Goal: Communication & Community: Participate in discussion

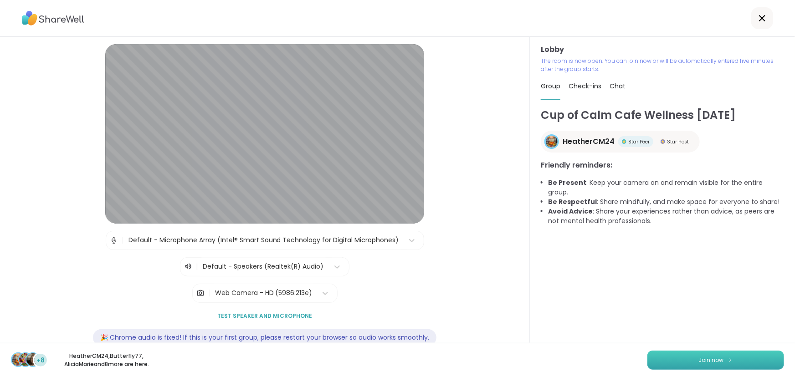
click at [691, 366] on button "Join now" at bounding box center [716, 360] width 137 height 19
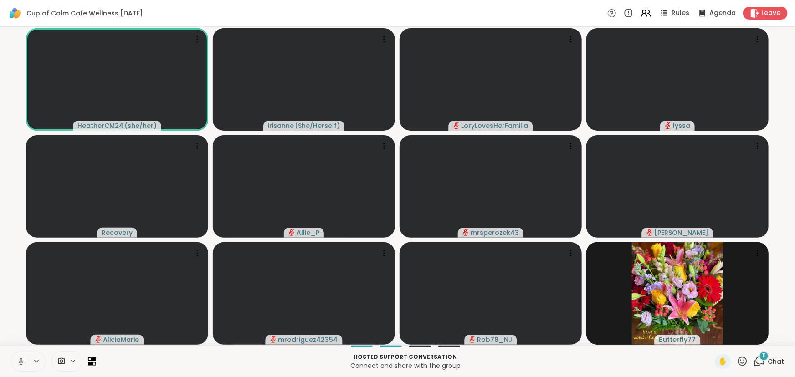
click at [18, 357] on button at bounding box center [19, 361] width 17 height 19
click at [15, 361] on button at bounding box center [19, 361] width 17 height 19
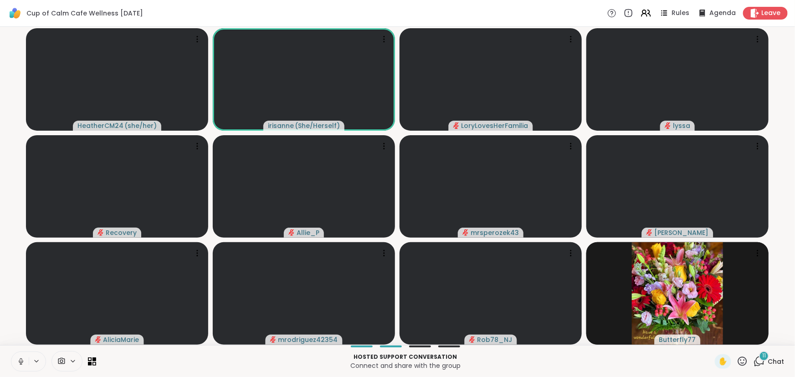
click at [20, 362] on icon at bounding box center [21, 361] width 2 height 4
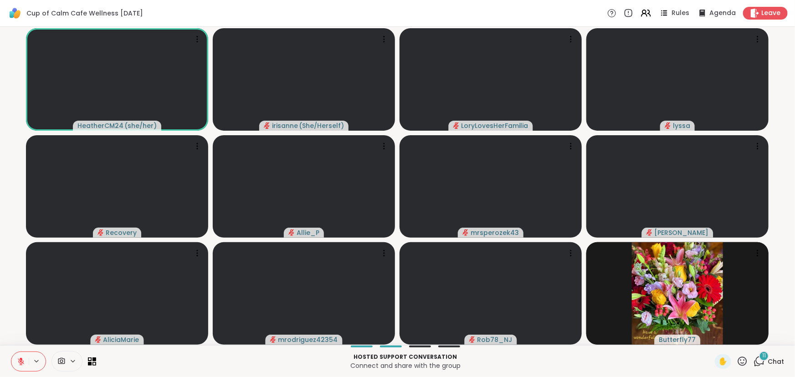
click at [754, 368] on div "11 Chat" at bounding box center [769, 362] width 31 height 15
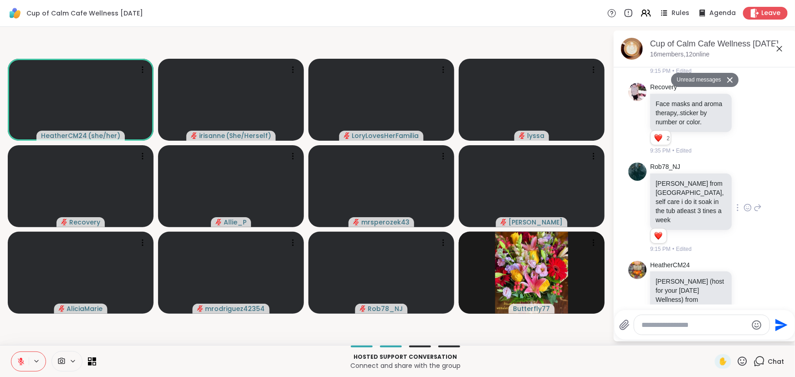
scroll to position [270, 0]
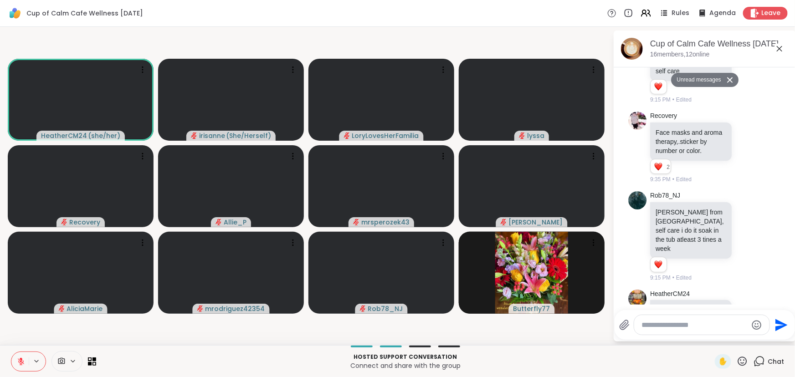
click at [706, 329] on textarea "Type your message" at bounding box center [695, 325] width 106 height 9
type textarea "*"
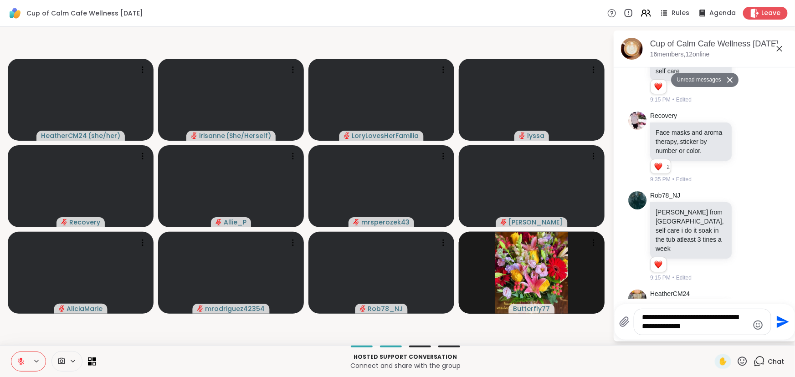
type textarea "**********"
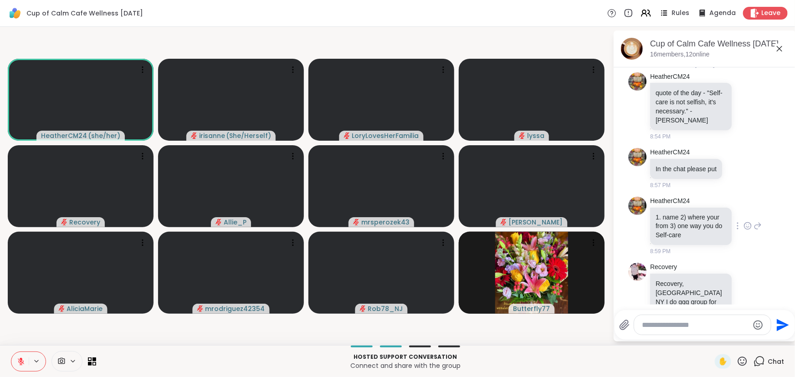
scroll to position [0, 0]
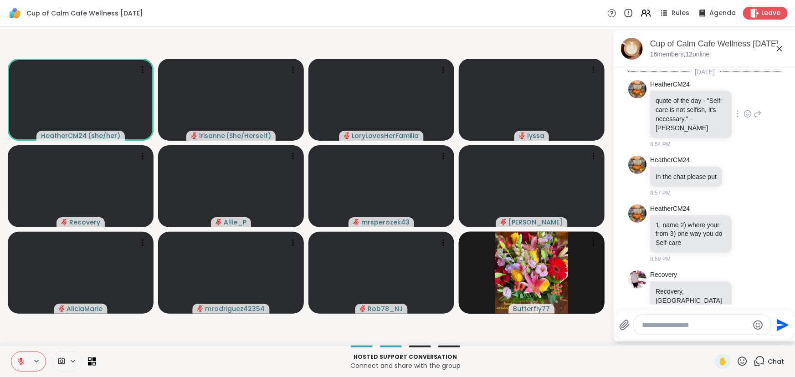
click at [744, 113] on icon at bounding box center [748, 113] width 8 height 9
click at [744, 103] on div "Select Reaction: Heart" at bounding box center [748, 99] width 8 height 8
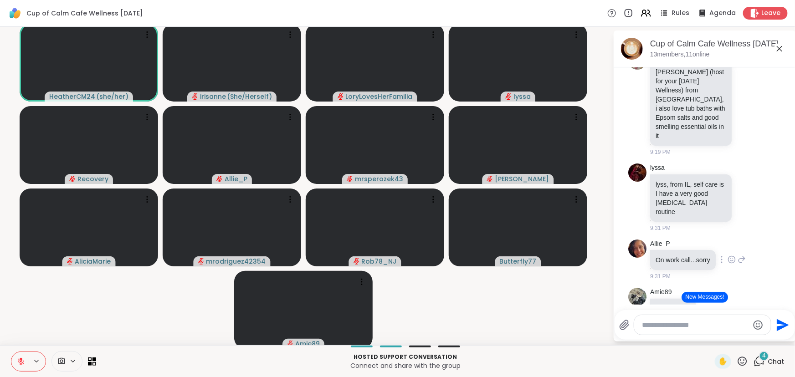
scroll to position [580, 0]
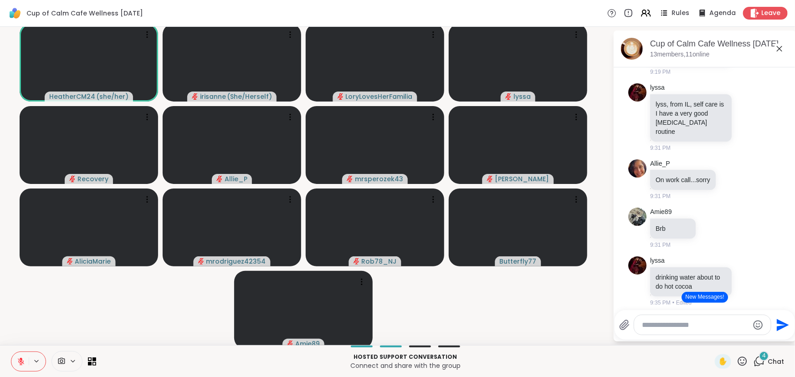
click at [774, 48] on icon at bounding box center [779, 48] width 11 height 11
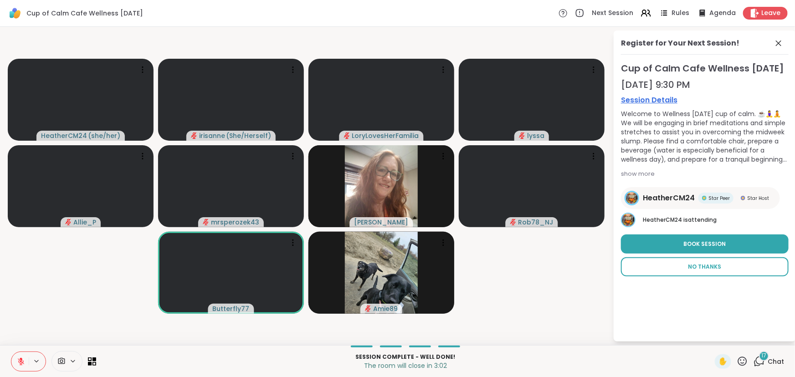
click at [728, 277] on button "No Thanks" at bounding box center [705, 266] width 168 height 19
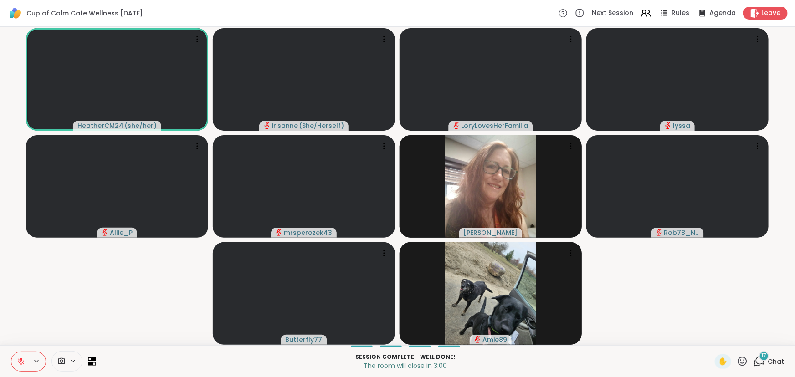
click at [42, 276] on video-player-container "HeatherCM24 ( she/her ) irisanne ( She/Herself ) LoryLovesHerFamilia lyssa Alli…" at bounding box center [397, 186] width 784 height 311
click at [72, 294] on video-player-container "HeatherCM24 ( she/her ) irisanne ( She/Herself ) LoryLovesHerFamilia lyssa Alli…" at bounding box center [397, 186] width 784 height 311
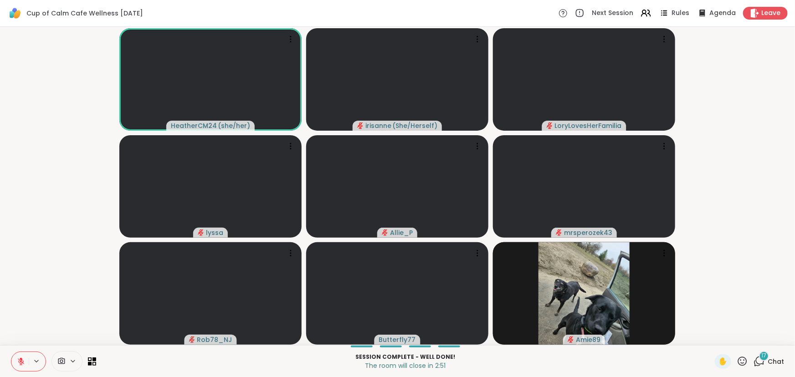
click at [11, 359] on button at bounding box center [19, 361] width 17 height 19
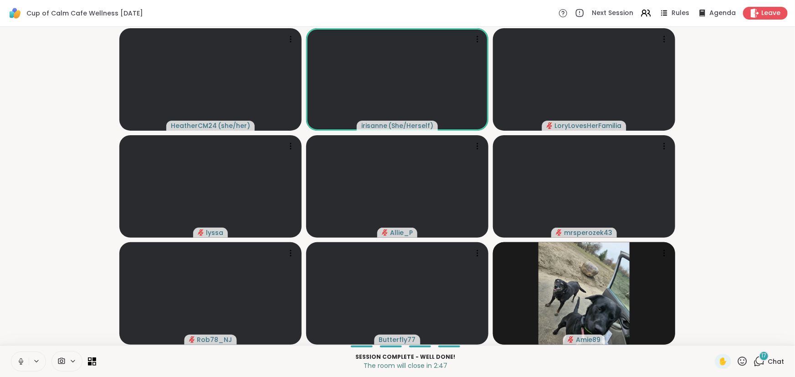
click at [12, 360] on button at bounding box center [19, 361] width 17 height 19
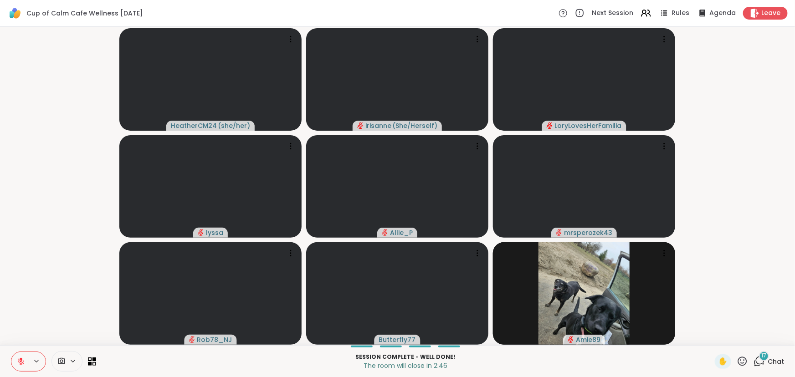
click at [55, 271] on video-player-container "HeatherCM24 ( she/her ) irisanne ( She/Herself ) LoryLovesHerFamilia lyssa Alli…" at bounding box center [397, 186] width 784 height 311
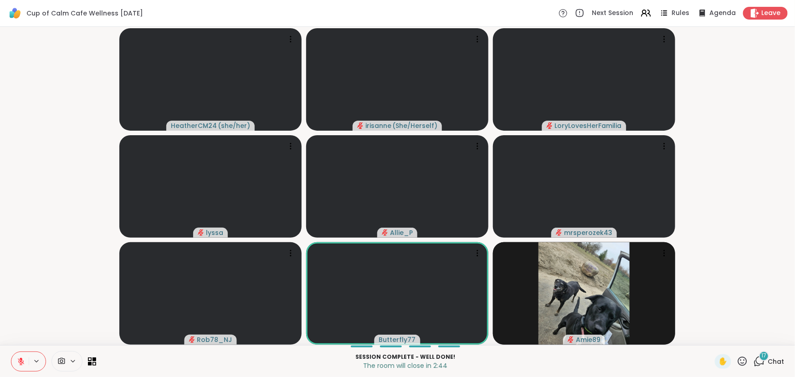
click at [25, 352] on button at bounding box center [19, 361] width 17 height 19
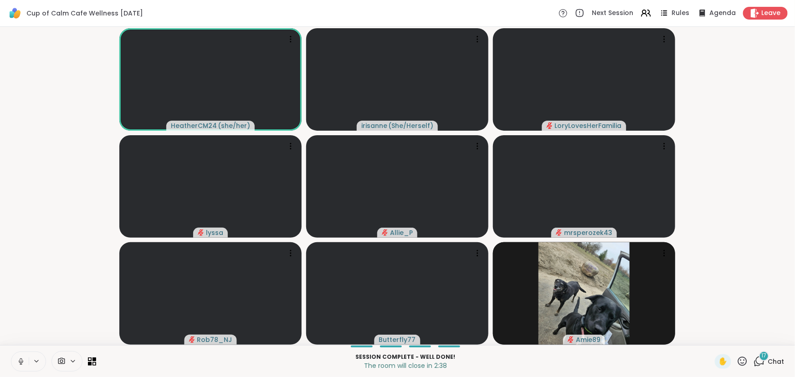
click at [23, 359] on icon at bounding box center [21, 362] width 8 height 8
click at [27, 304] on video-player-container "HeatherCM24 ( she/her ) irisanne ( She/Herself ) LoryLovesHerFamilia lyssa Alli…" at bounding box center [397, 186] width 784 height 311
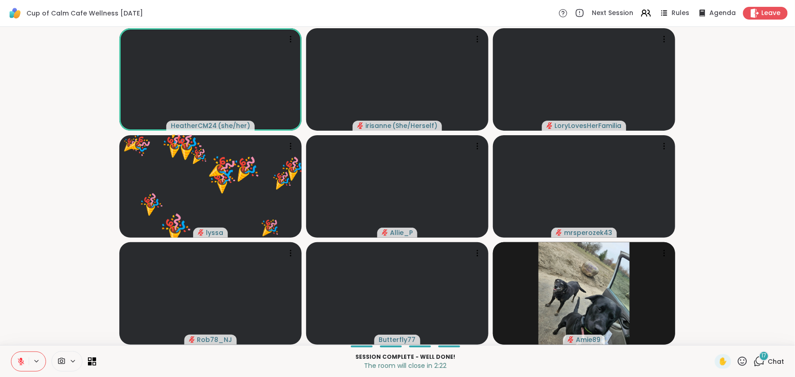
click at [691, 167] on video-player-container "HeatherCM24 ( she/her ) irisanne ( She/Herself ) LoryLovesHerFamilia 🎉 lyssa 🎉 …" at bounding box center [397, 186] width 784 height 311
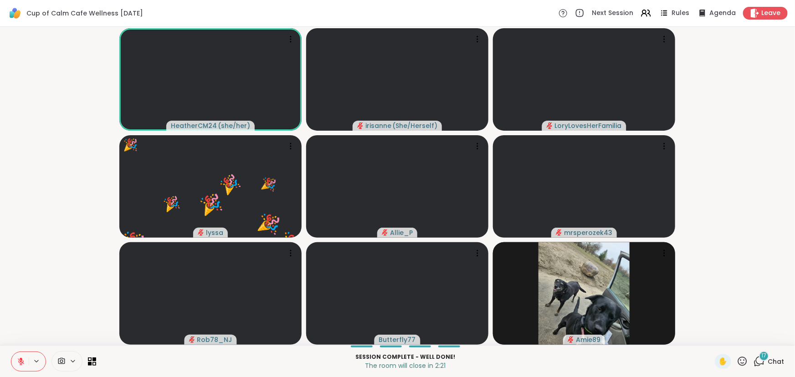
click at [754, 360] on icon at bounding box center [759, 361] width 11 height 11
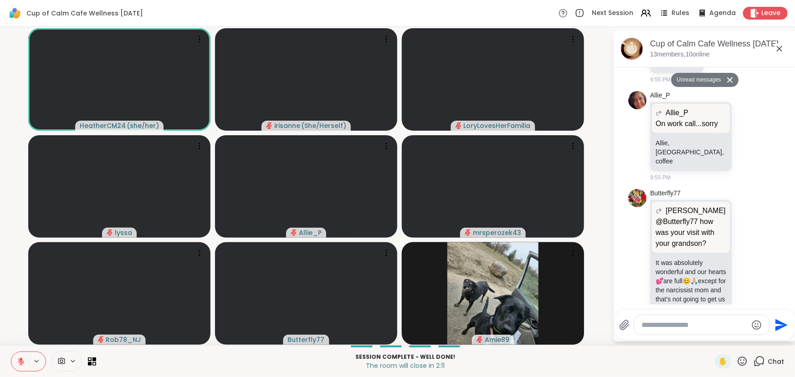
scroll to position [1974, 0]
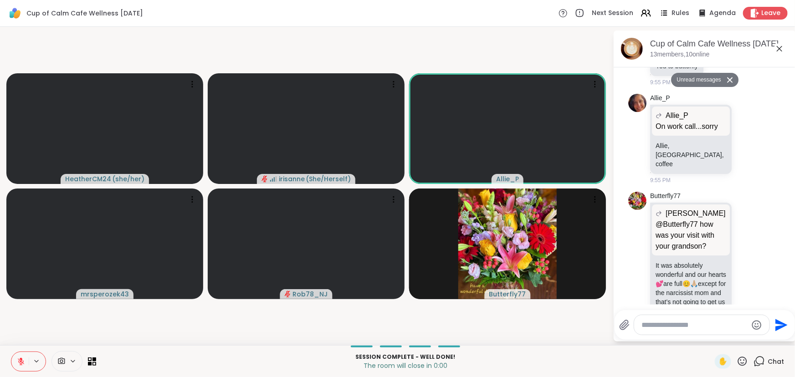
click at [101, 343] on div "HeatherCM24 ( she/her ) irisanne ( She/Herself ) Allie_P mrsperozek43 Rob78_NJ …" at bounding box center [397, 186] width 795 height 319
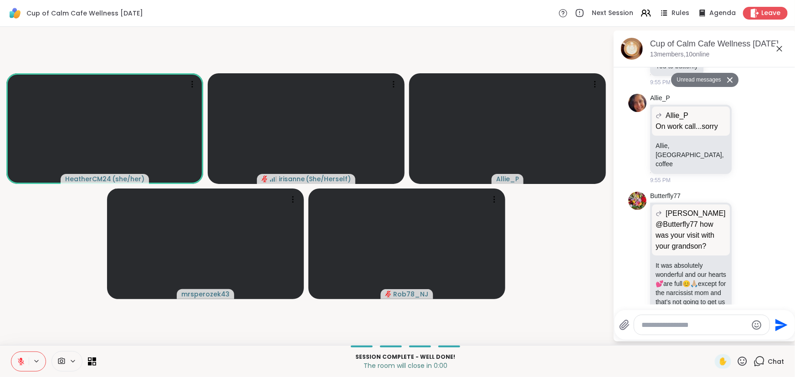
click at [49, 261] on video-player-container "HeatherCM24 ( she/her ) irisanne ( She/Herself ) Allie_P mrsperozek43 Rob78_NJ" at bounding box center [306, 186] width 602 height 311
click at [15, 367] on button at bounding box center [19, 361] width 17 height 19
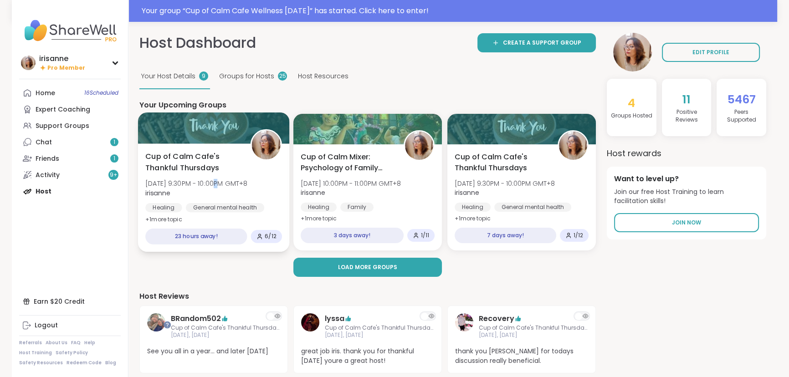
click at [210, 185] on span "Thu, Oct 16 | 9:30PM - 10:00PM GMT+8" at bounding box center [196, 183] width 102 height 9
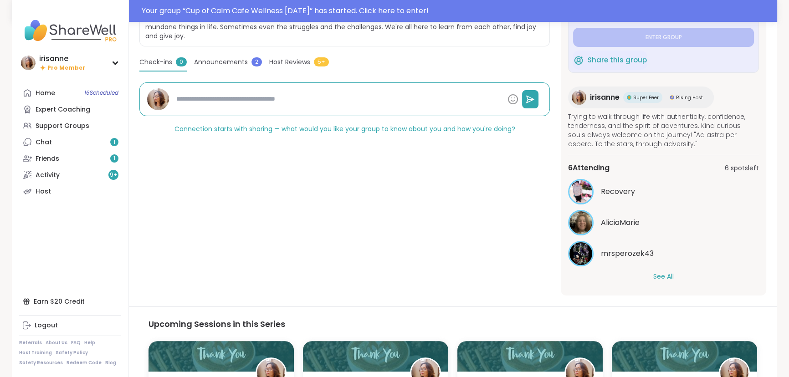
scroll to position [248, 0]
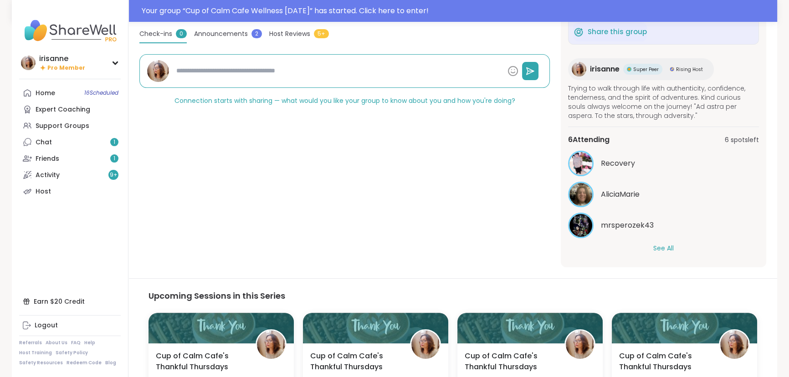
click at [657, 245] on button "See All" at bounding box center [663, 249] width 21 height 10
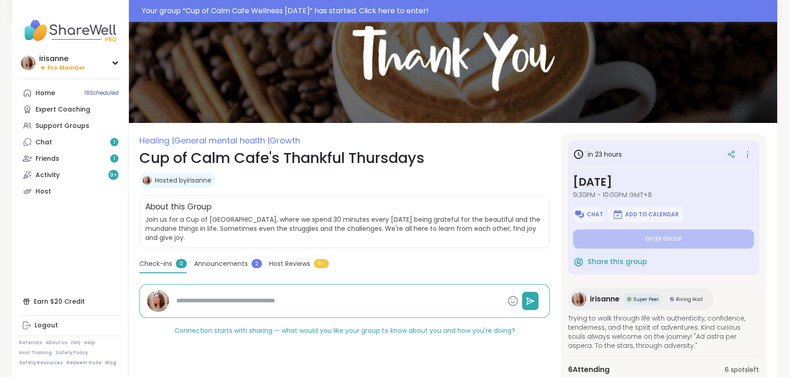
scroll to position [0, 0]
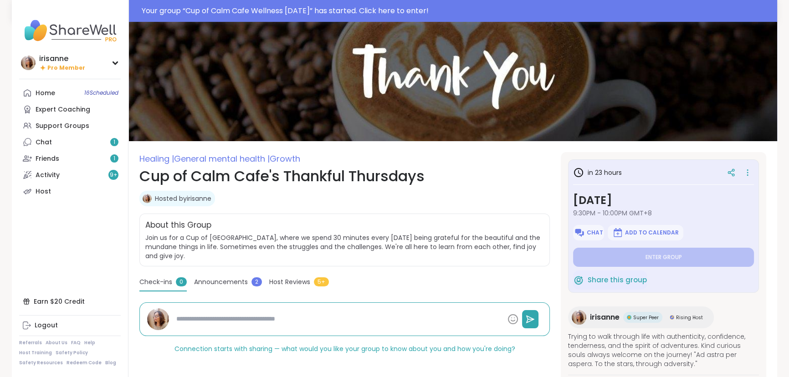
click at [227, 278] on span "Announcements" at bounding box center [221, 283] width 54 height 10
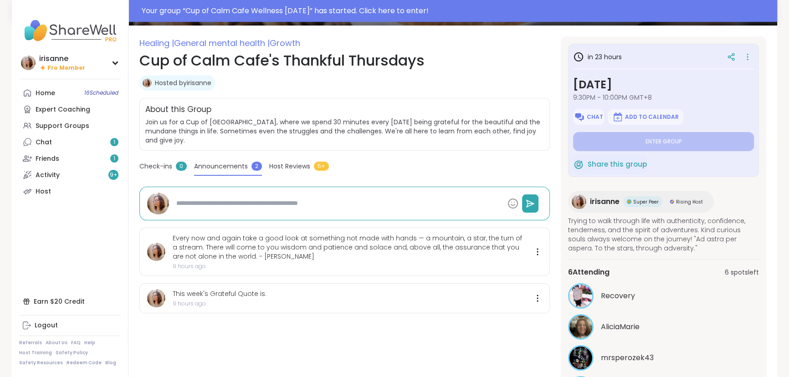
scroll to position [165, 0]
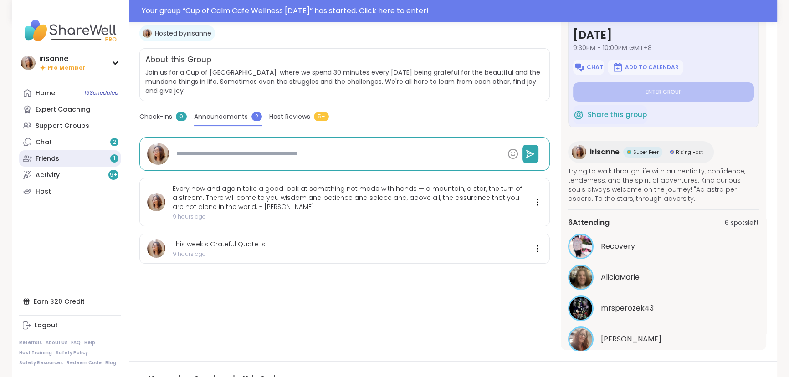
click at [58, 161] on div "Friends 1" at bounding box center [48, 158] width 24 height 9
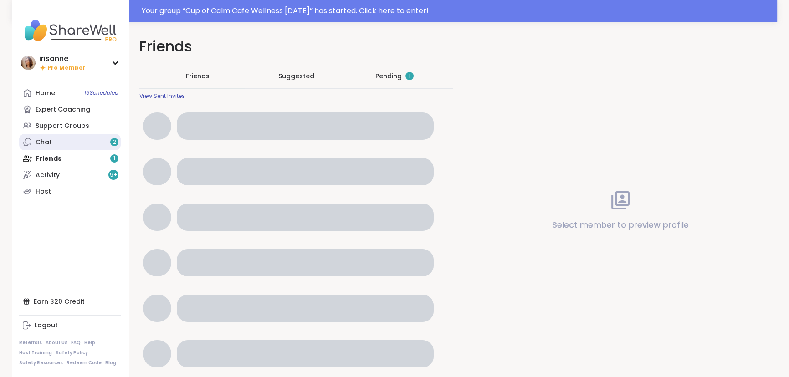
click at [62, 141] on link "Chat 2" at bounding box center [70, 142] width 102 height 16
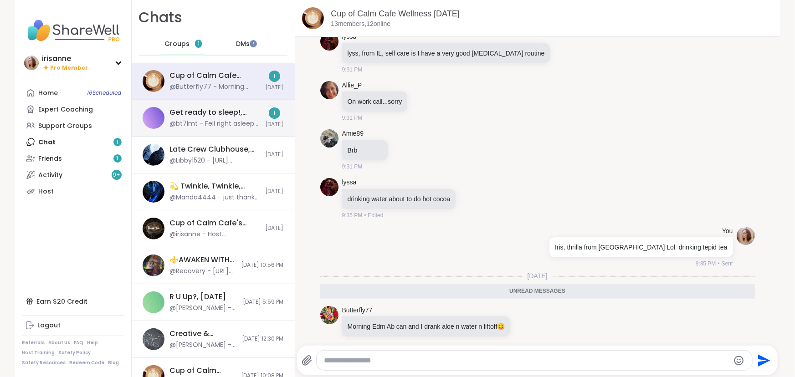
click at [155, 114] on img at bounding box center [154, 118] width 22 height 22
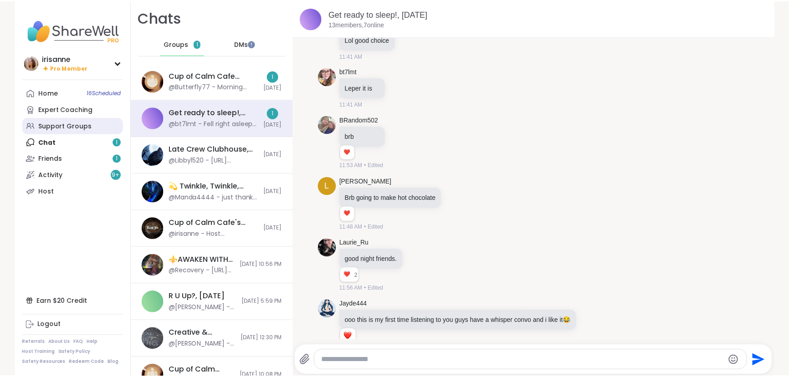
scroll to position [3254, 0]
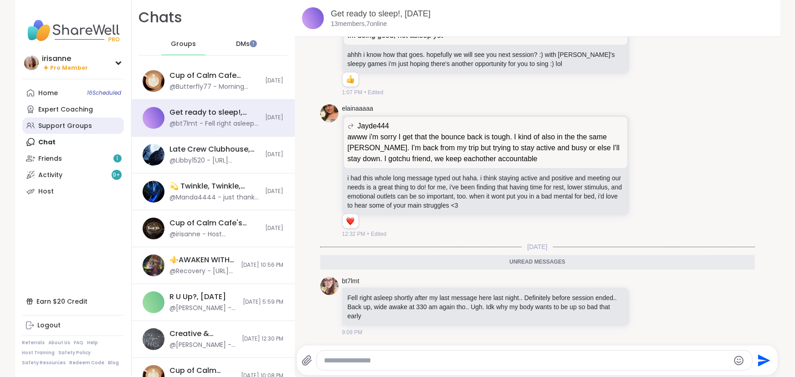
click at [52, 125] on div "Support Groups" at bounding box center [66, 126] width 54 height 9
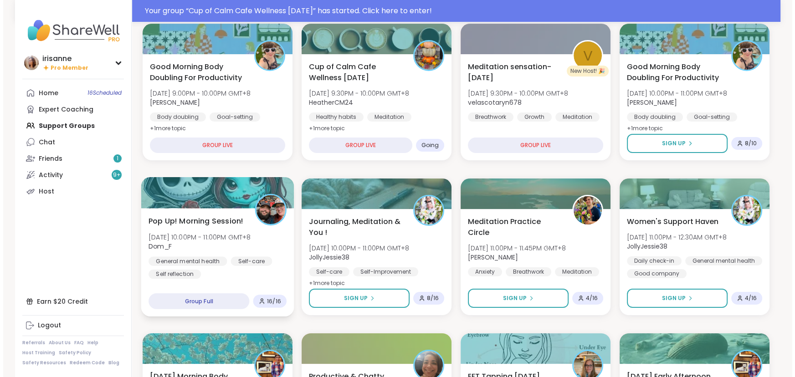
scroll to position [124, 0]
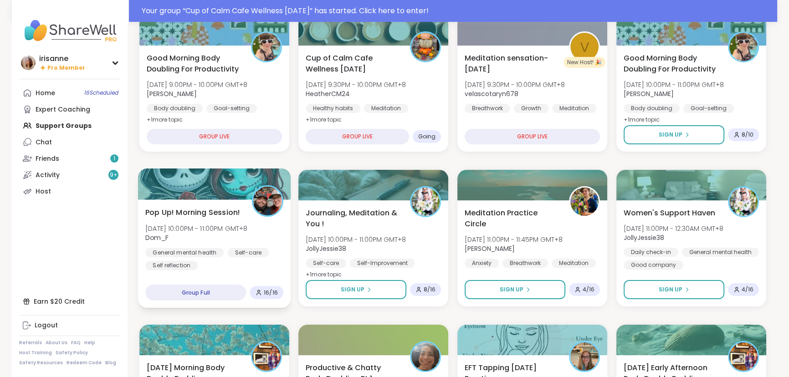
click at [236, 258] on div "General mental health Self-care Self reflection" at bounding box center [214, 259] width 138 height 22
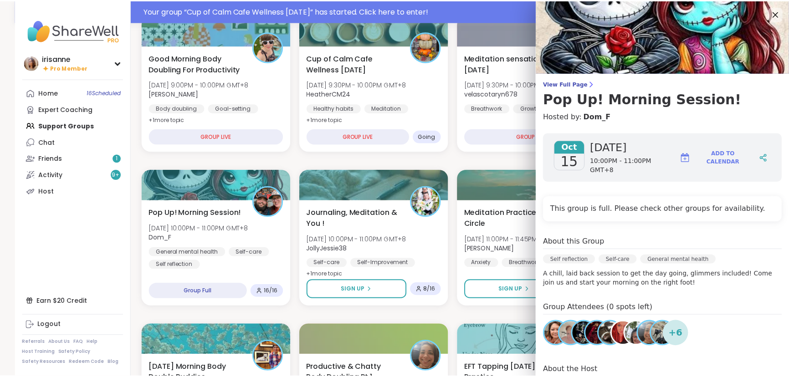
scroll to position [41, 0]
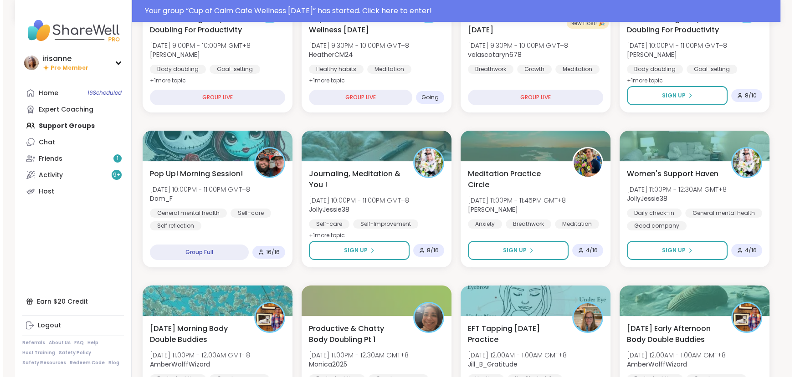
scroll to position [207, 0]
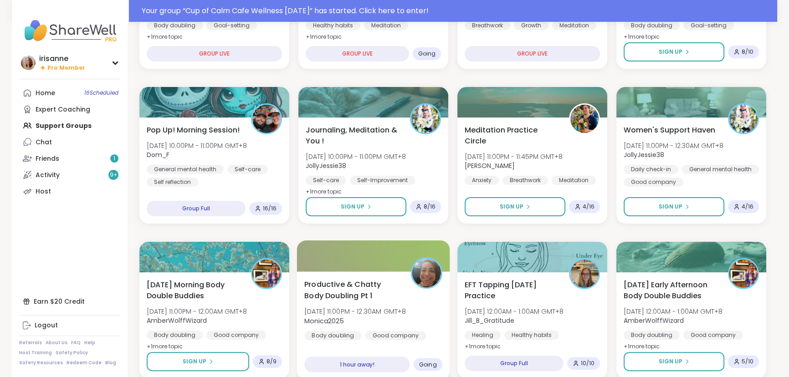
click at [349, 271] on div at bounding box center [373, 256] width 153 height 31
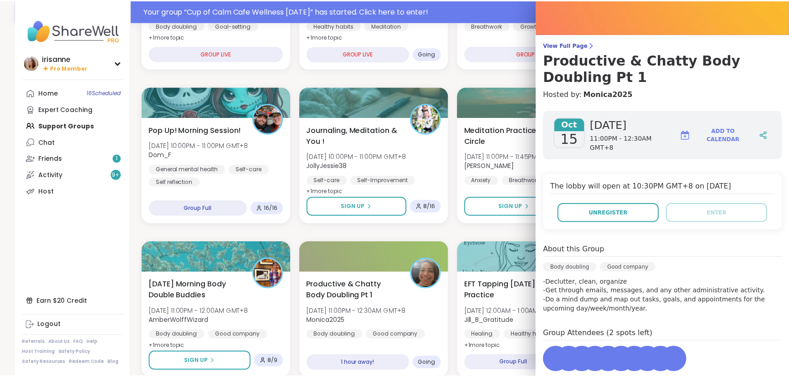
scroll to position [41, 0]
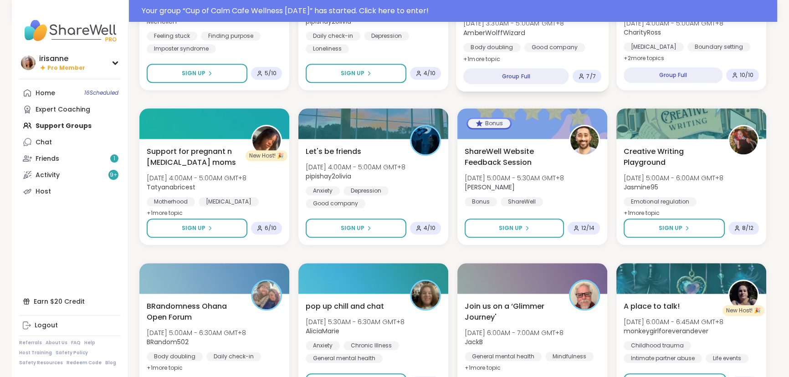
scroll to position [1175, 0]
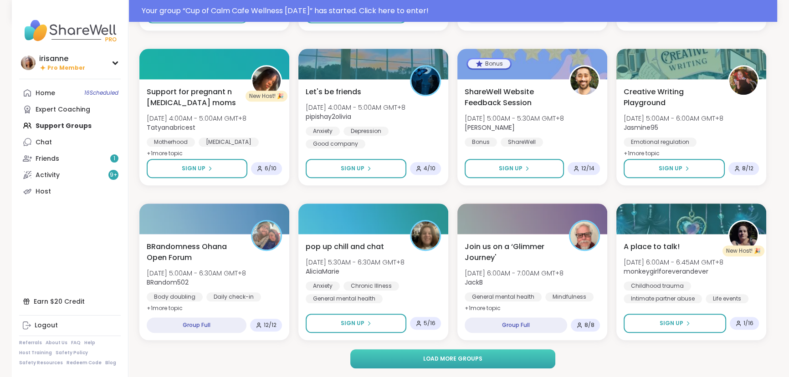
click at [536, 354] on button "Load more groups" at bounding box center [453, 358] width 206 height 19
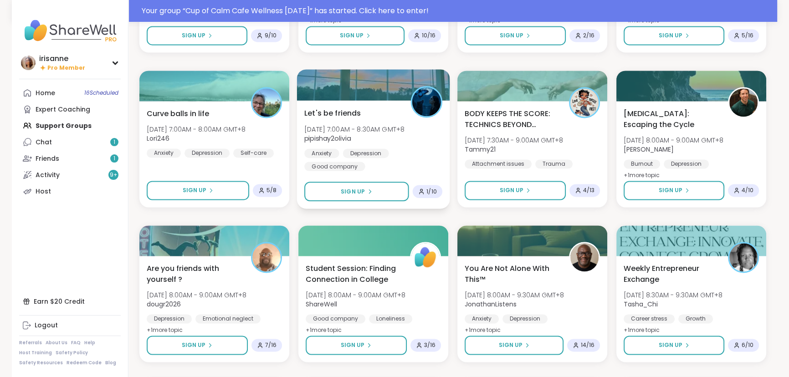
scroll to position [1672, 0]
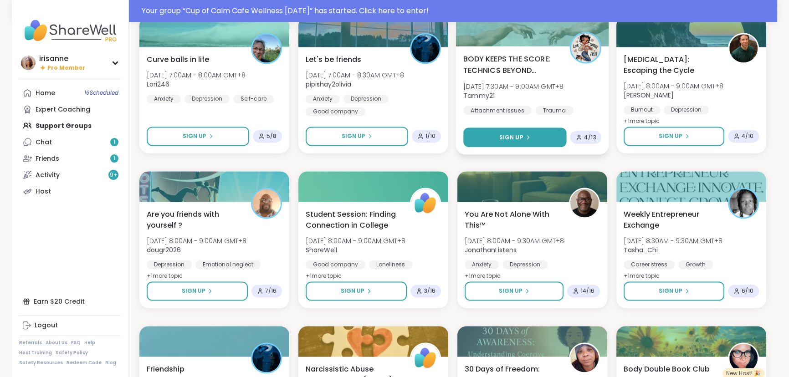
click at [536, 141] on button "Sign Up" at bounding box center [514, 138] width 103 height 20
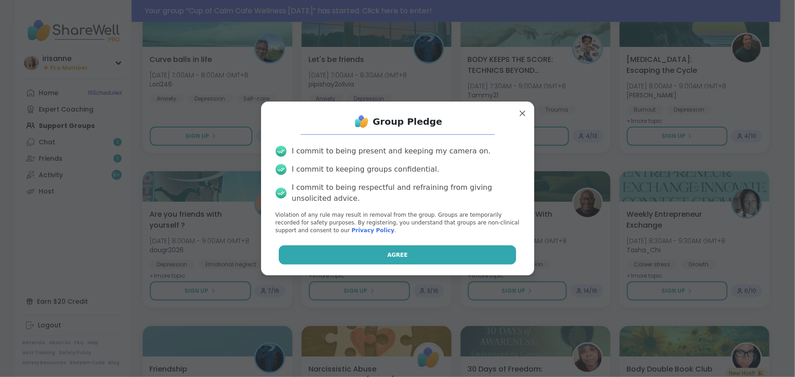
click at [425, 252] on button "Agree" at bounding box center [397, 255] width 237 height 19
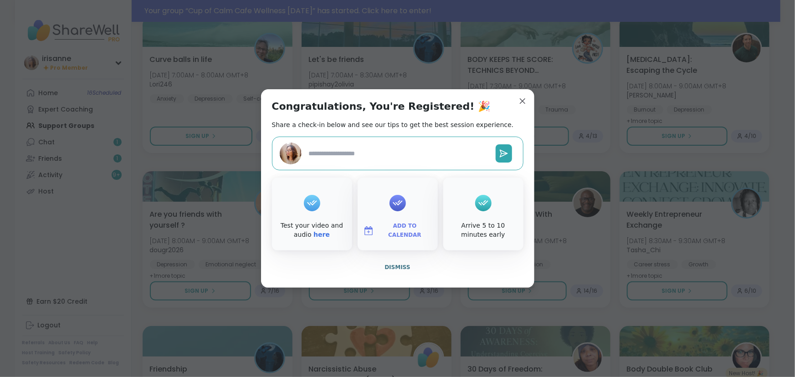
type textarea "*"
click at [526, 97] on div "Congratulations, You're Registered! 🎉 Share a check-in below and see our tips t…" at bounding box center [397, 188] width 273 height 199
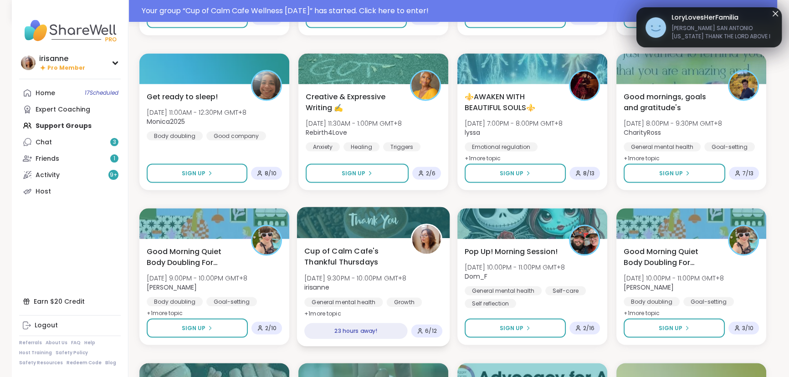
scroll to position [2334, 0]
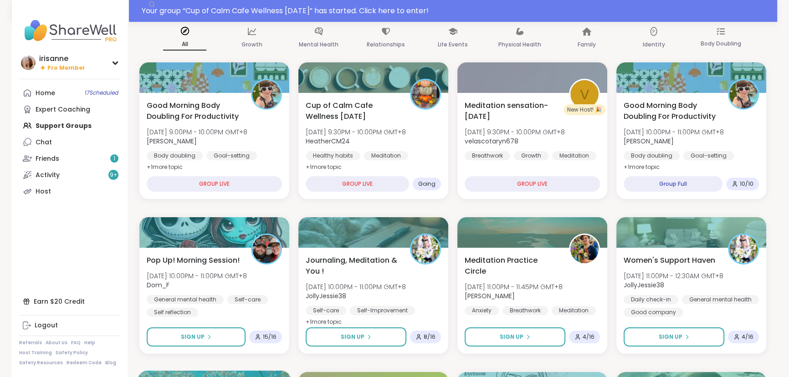
scroll to position [124, 0]
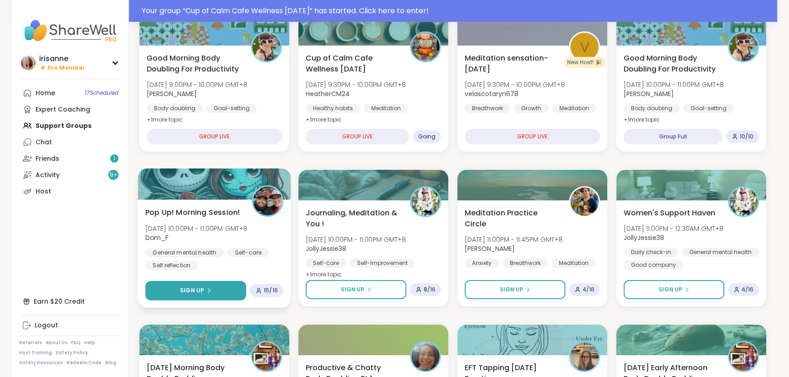
click at [232, 279] on div "Pop Up! Morning Session! [DATE] 10:00PM - 11:00PM GMT+8 Dom_F General mental he…" at bounding box center [214, 254] width 153 height 108
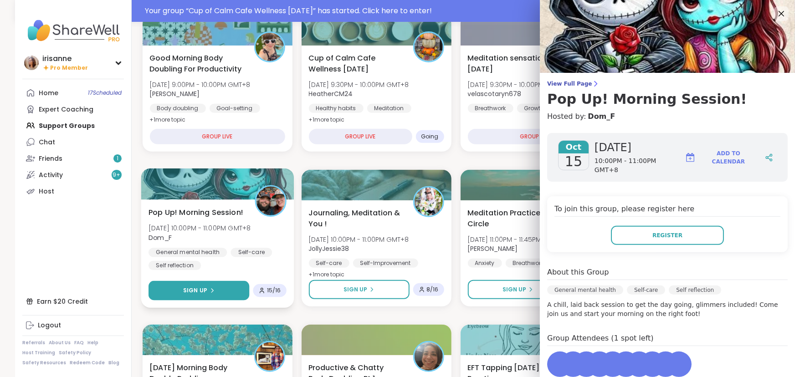
click at [205, 295] on button "Sign Up" at bounding box center [199, 291] width 101 height 20
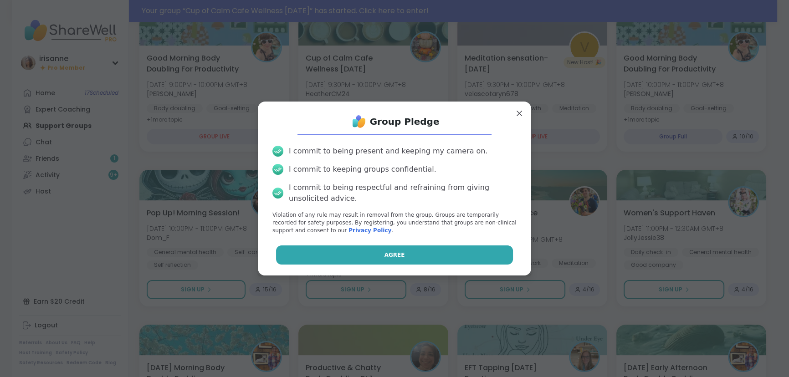
click at [418, 254] on button "Agree" at bounding box center [394, 255] width 237 height 19
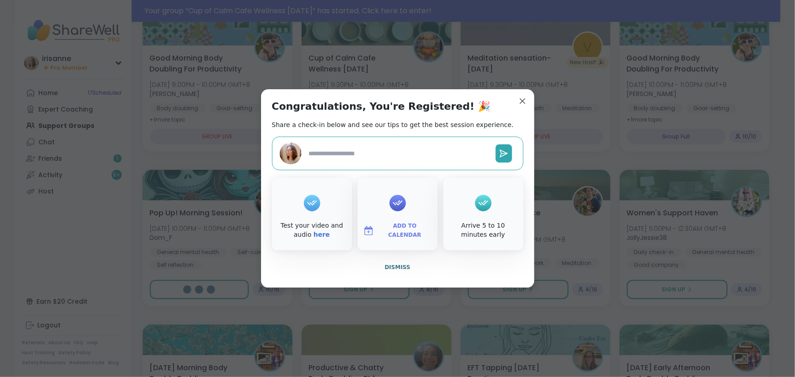
type textarea "*"
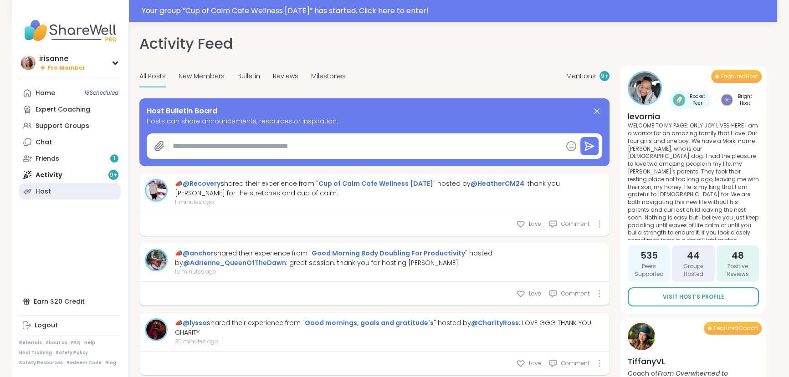
click at [40, 190] on div "Host" at bounding box center [43, 191] width 15 height 9
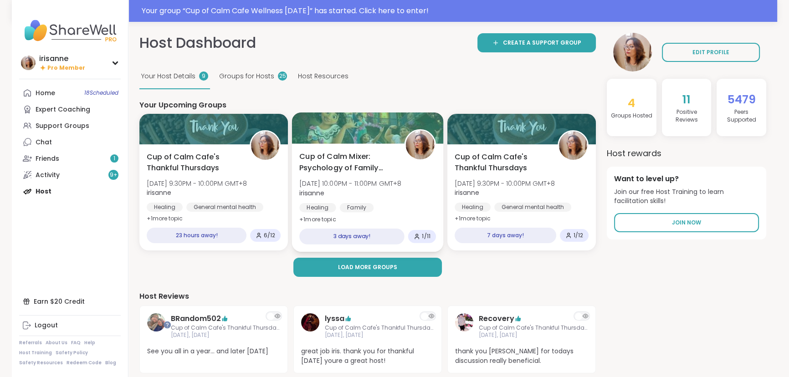
click at [366, 175] on div "Cup of Calm Mixer: Psychology of Family Dynamics [DATE] 10:00PM - 11:00PM GMT+8…" at bounding box center [367, 188] width 137 height 74
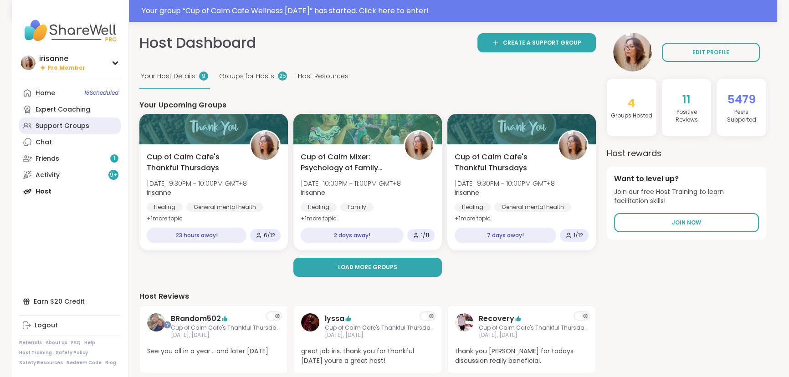
click at [48, 129] on div "Support Groups" at bounding box center [63, 126] width 54 height 9
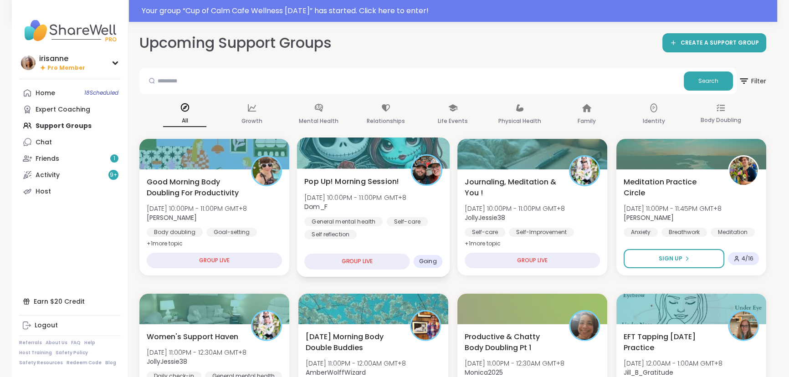
click at [358, 167] on div at bounding box center [373, 153] width 153 height 31
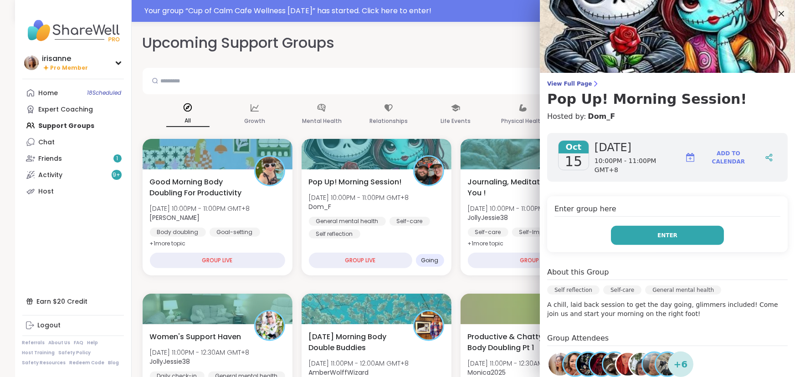
click at [640, 232] on button "Enter" at bounding box center [667, 235] width 113 height 19
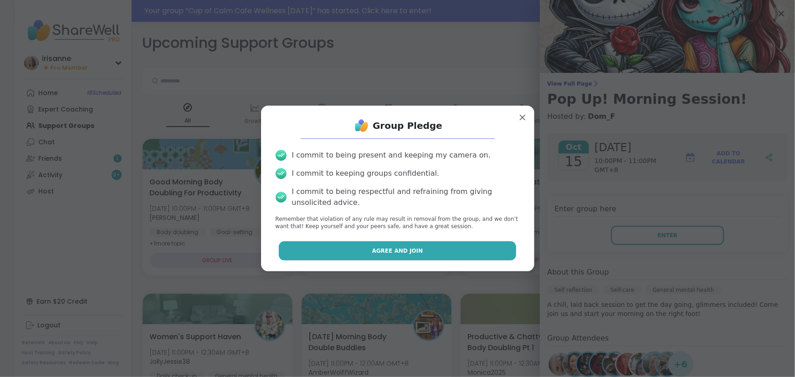
click at [446, 248] on button "Agree and Join" at bounding box center [397, 251] width 237 height 19
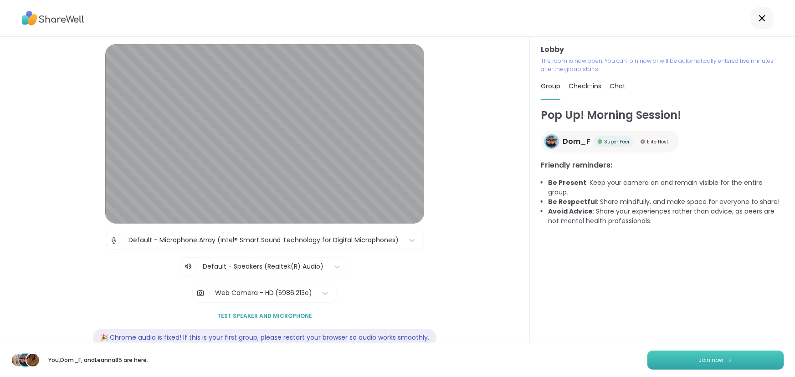
click at [659, 360] on button "Join now" at bounding box center [716, 360] width 137 height 19
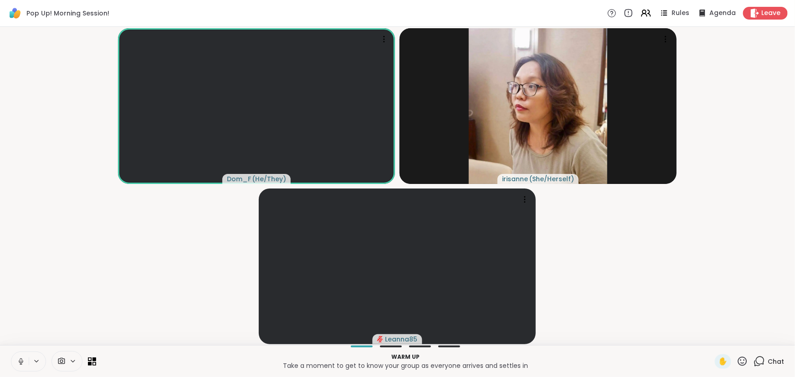
click at [23, 368] on button at bounding box center [19, 361] width 17 height 19
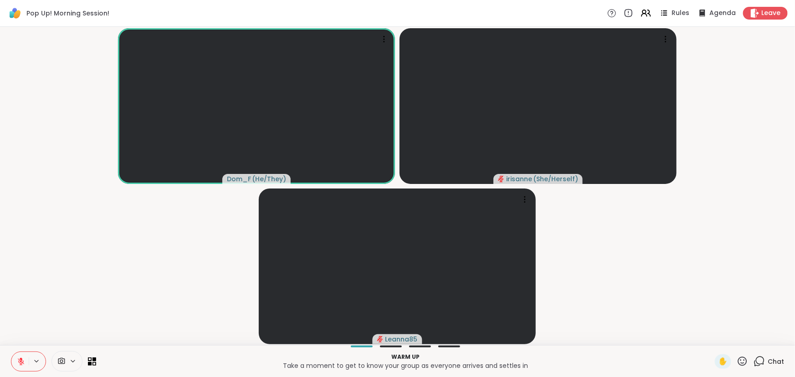
click at [99, 297] on video-player-container "Dom_F ( He/They ) irisanne ( She/Herself ) Leanna85" at bounding box center [397, 186] width 784 height 311
click at [18, 369] on button at bounding box center [19, 361] width 17 height 19
click at [69, 291] on video-player-container "Dom_F ( He/They ) irisanne ( She/Herself ) Leanna85" at bounding box center [397, 186] width 784 height 311
click at [70, 291] on video-player-container "Dom_F ( He/They ) irisanne ( She/Herself ) Leanna85" at bounding box center [397, 186] width 784 height 311
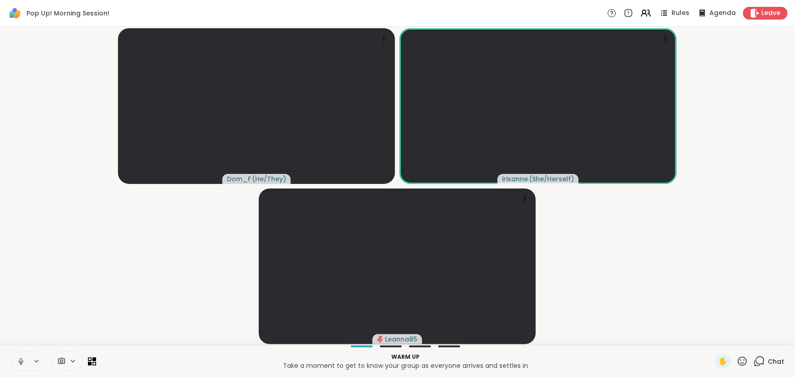
click at [64, 300] on video-player-container "Dom_F ( He/They ) irisanne ( She/Herself ) Leanna85" at bounding box center [397, 186] width 784 height 311
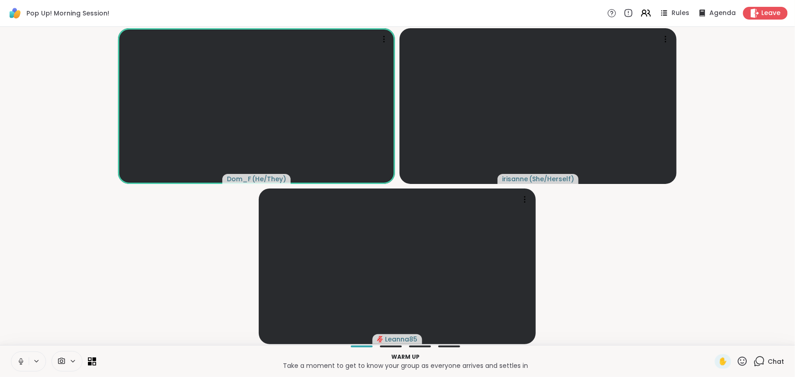
click at [100, 296] on video-player-container "Dom_F ( He/They ) irisanne ( She/Herself ) Leanna85" at bounding box center [397, 186] width 784 height 311
click at [113, 292] on video-player-container "Dom_F ( He/They ) irisanne ( She/Herself ) Leanna85" at bounding box center [397, 186] width 784 height 311
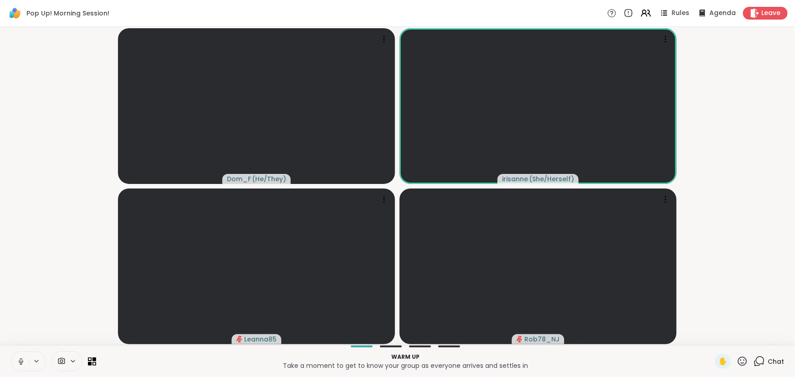
click at [18, 363] on icon at bounding box center [21, 362] width 8 height 8
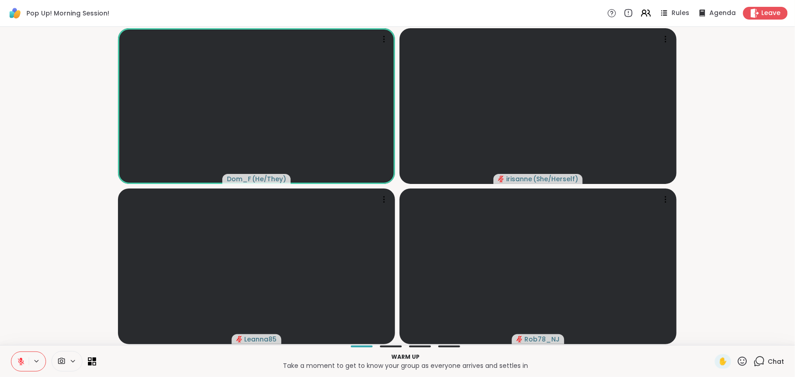
click at [18, 363] on icon at bounding box center [21, 362] width 8 height 8
click at [19, 363] on icon at bounding box center [21, 362] width 8 height 8
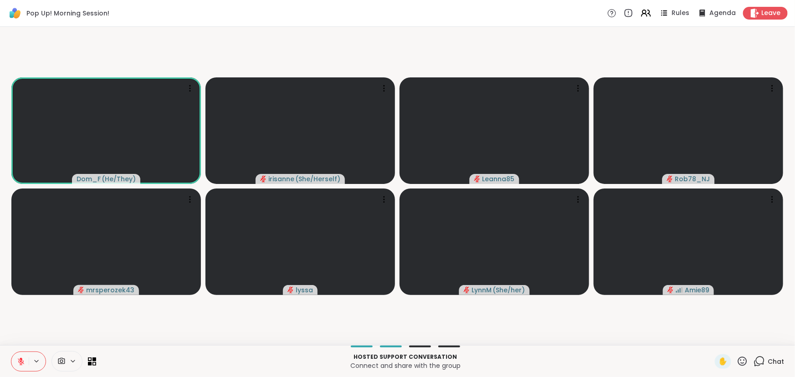
click at [21, 365] on icon at bounding box center [21, 362] width 8 height 8
click at [18, 362] on icon at bounding box center [21, 362] width 8 height 8
click at [21, 360] on icon at bounding box center [21, 360] width 3 height 4
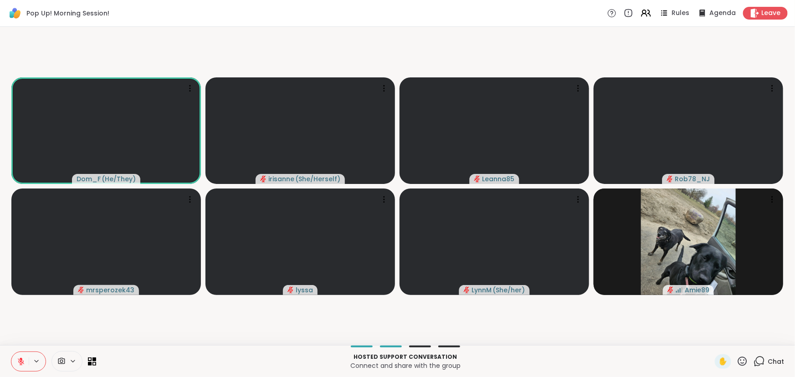
click at [18, 359] on icon at bounding box center [21, 362] width 8 height 8
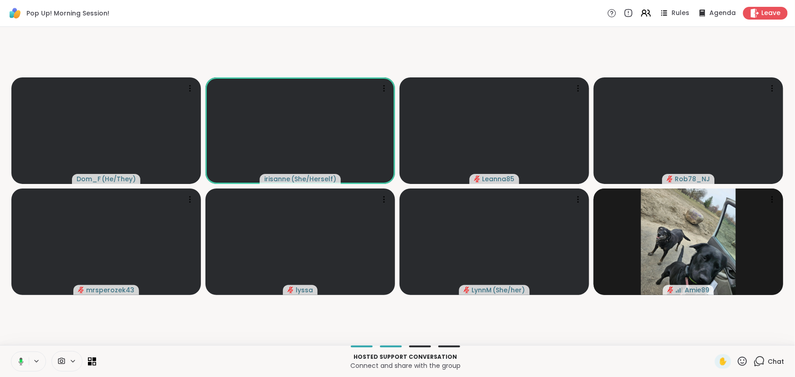
click at [15, 338] on video-player-container "Dom_F ( He/They ) irisanne ( She/Herself ) Leanna85 Rob78_NJ mrsperozek43 lyssa…" at bounding box center [397, 186] width 784 height 311
click at [537, 337] on video-player-container "Dom_F ( He/They ) irisanne ( She/Herself ) Leanna85 Rob78_NJ mrsperozek43 lyssa…" at bounding box center [397, 186] width 784 height 311
click at [373, 320] on video-player-container "Dom_F ( He/They ) irisanne ( She/Herself ) Leanna85 Rob78_NJ mrsperozek43 lyssa…" at bounding box center [397, 186] width 784 height 311
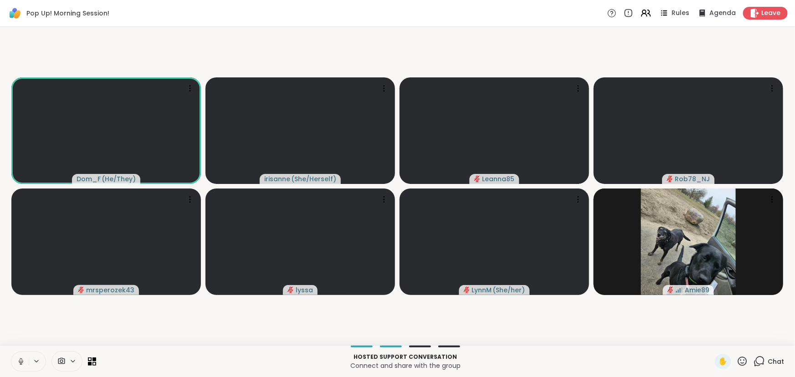
click at [24, 360] on icon at bounding box center [21, 362] width 8 height 8
click at [42, 336] on video-player-container "Dom_F ( He/They ) irisanne ( She/Herself ) Leanna85 Rob78_NJ mrsperozek43 lyssa…" at bounding box center [397, 186] width 784 height 311
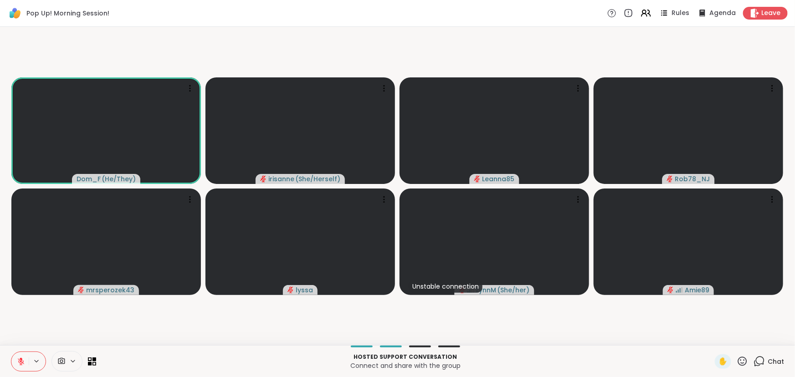
click at [15, 360] on button at bounding box center [19, 361] width 17 height 19
click at [146, 329] on video-player-container "Dom_F ( He/They ) irisanne ( She/Herself ) Leanna85 Rob78_NJ mrsperozek43 lyssa…" at bounding box center [397, 186] width 784 height 311
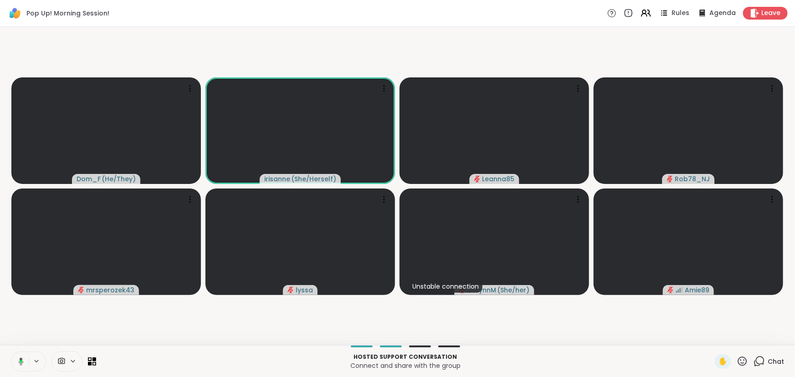
click at [22, 363] on icon at bounding box center [19, 362] width 8 height 8
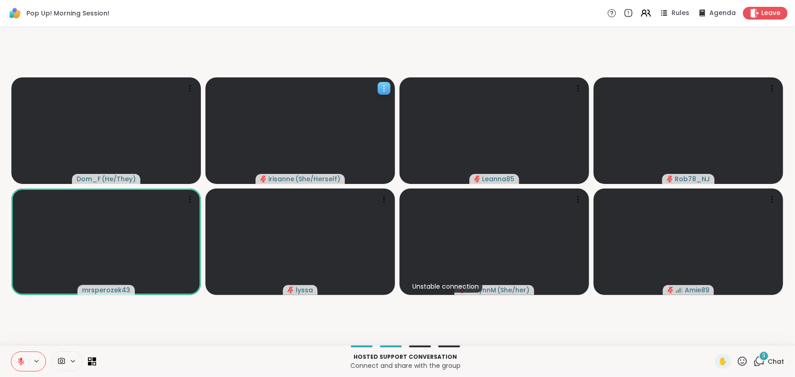
click at [388, 86] on icon at bounding box center [384, 88] width 9 height 9
click at [369, 95] on h4 "View Profile" at bounding box center [357, 93] width 38 height 9
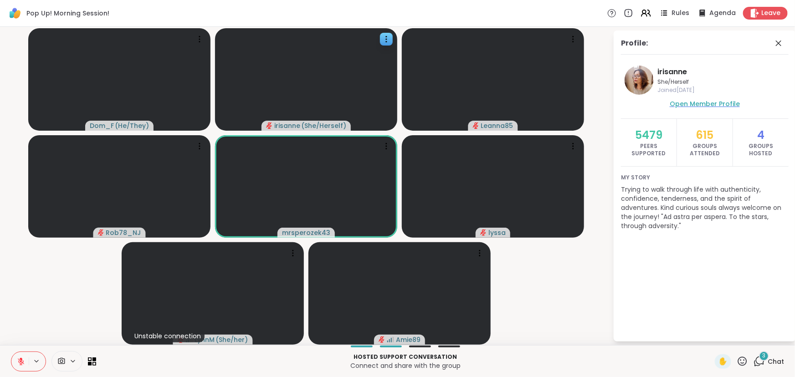
click at [701, 105] on span "Open Member Profile" at bounding box center [705, 103] width 70 height 9
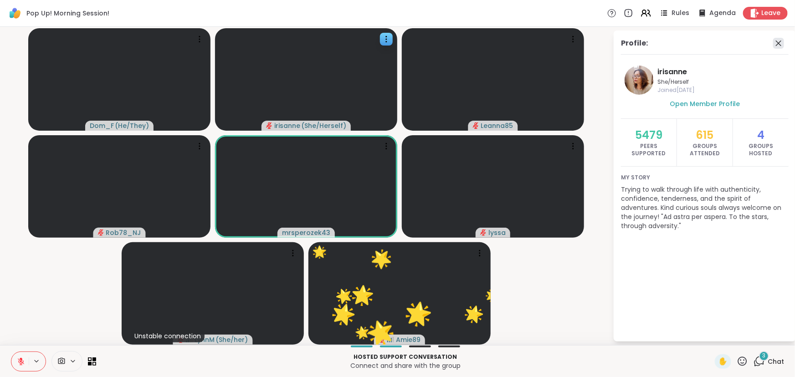
click at [780, 41] on icon at bounding box center [778, 43] width 5 height 5
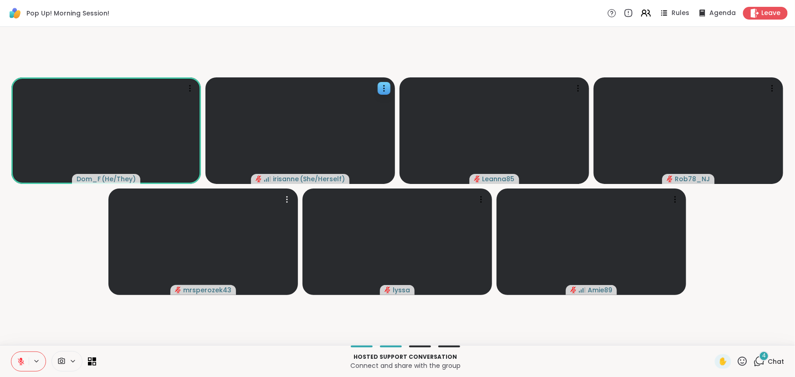
click at [34, 255] on video-player-container "Dom_F ( He/They ) irisanne ( She/Herself ) Leanna85 Rob78_NJ mrsperozek43 lyssa…" at bounding box center [397, 186] width 784 height 311
click at [35, 255] on video-player-container "Dom_F ( He/They ) irisanne ( She/Herself ) Leanna85 Rob78_NJ mrsperozek43 lyssa…" at bounding box center [397, 186] width 784 height 311
click at [737, 365] on icon at bounding box center [742, 361] width 11 height 11
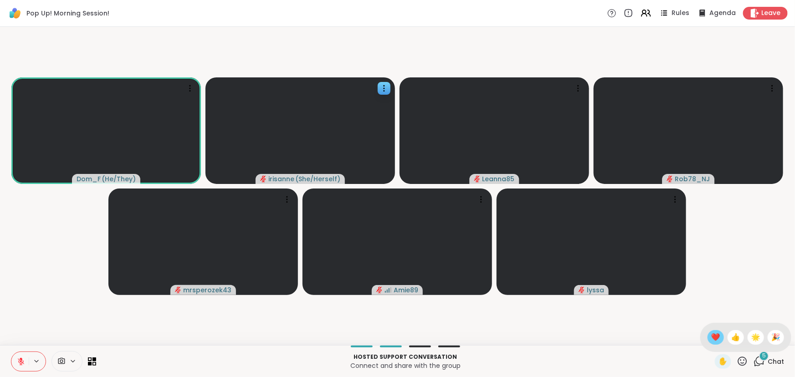
click at [711, 334] on span "❤️" at bounding box center [715, 337] width 9 height 11
click at [738, 358] on icon at bounding box center [742, 361] width 9 height 9
click at [711, 342] on span "❤️" at bounding box center [715, 337] width 9 height 11
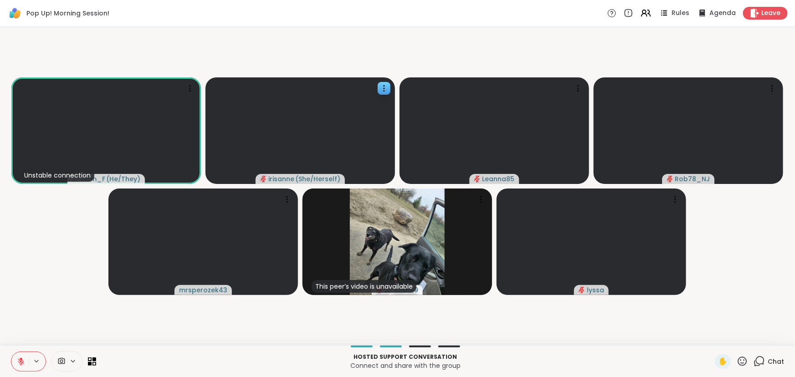
click at [754, 361] on icon at bounding box center [759, 361] width 11 height 11
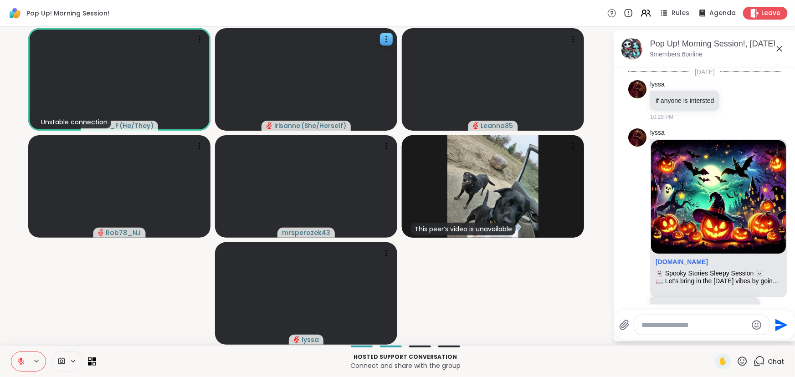
scroll to position [283, 0]
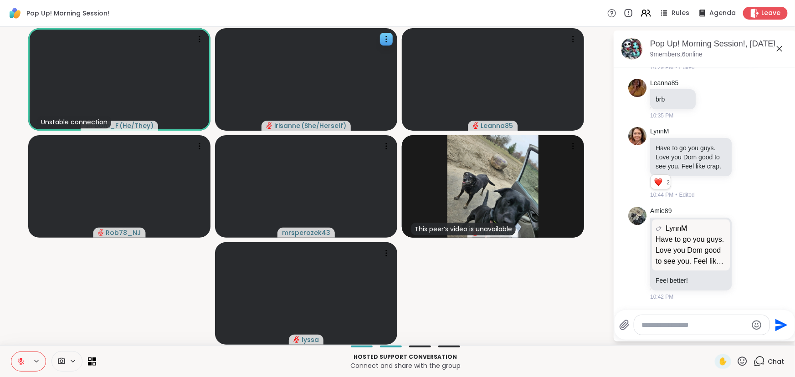
click at [668, 328] on textarea "Type your message" at bounding box center [695, 325] width 106 height 9
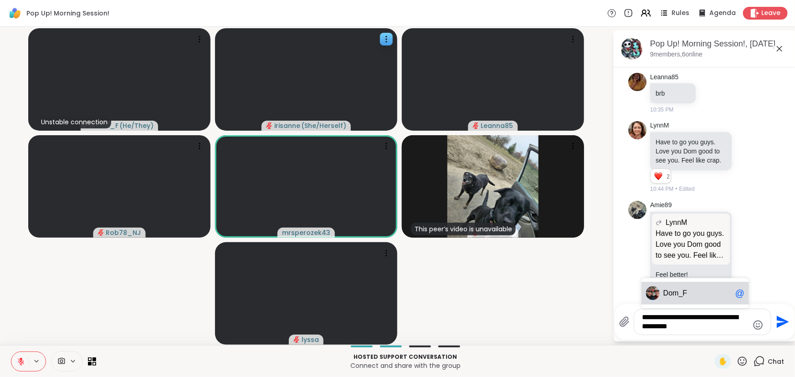
click at [693, 298] on span "Dom _F" at bounding box center [697, 293] width 68 height 9
type textarea "**********"
click at [781, 319] on icon "Send" at bounding box center [782, 322] width 15 height 15
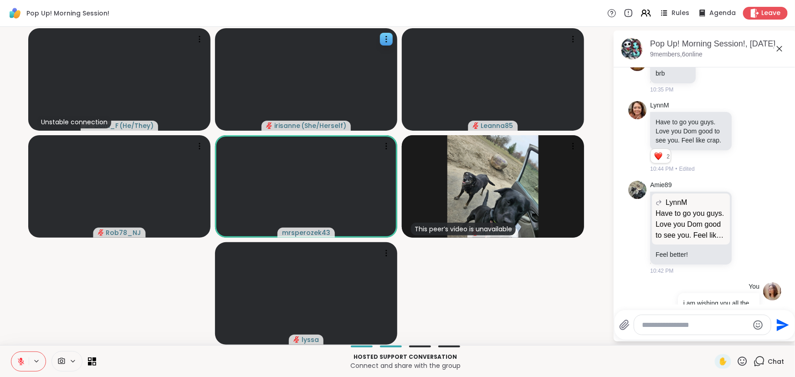
scroll to position [349, 0]
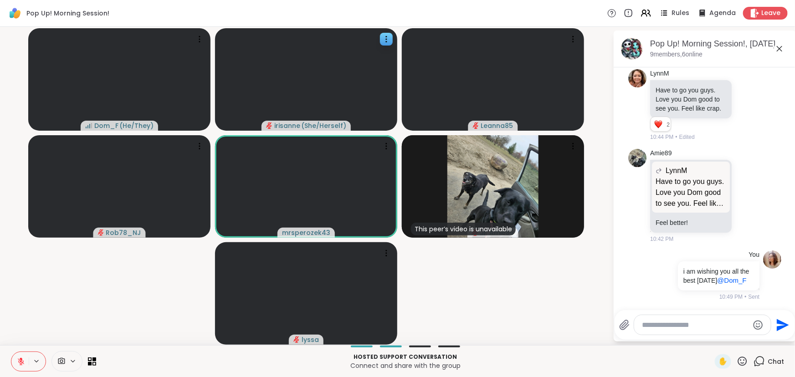
click at [469, 280] on video-player-container "Dom_F ( He/They ) irisanne ( She/Herself ) Leanna85 Rob78_NJ mrsperozek43 This …" at bounding box center [306, 186] width 602 height 311
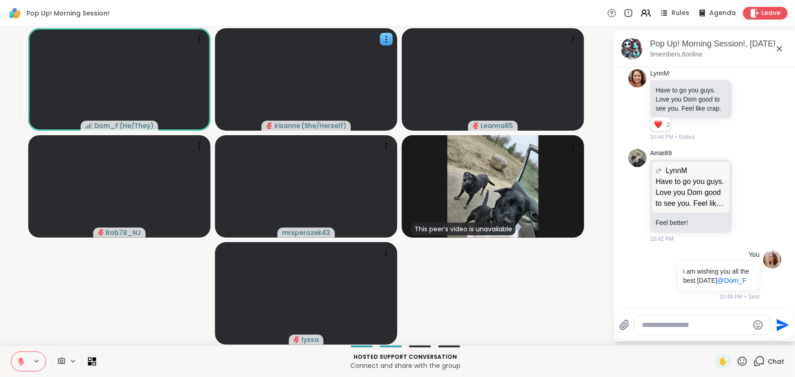
click at [123, 343] on div "Dom_F ( He/They ) irisanne ( She/Herself ) Leanna85 Rob78_NJ mrsperozek43 This …" at bounding box center [397, 186] width 795 height 319
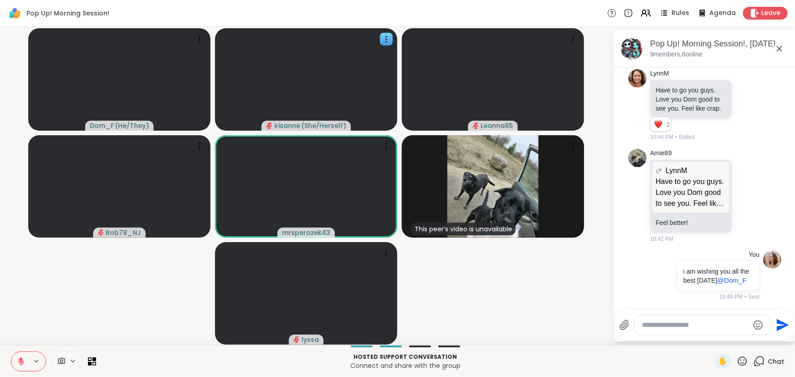
click at [123, 344] on div "Dom_F ( He/They ) irisanne ( She/Herself ) Leanna85 Rob78_NJ mrsperozek43 This …" at bounding box center [397, 186] width 795 height 319
click at [122, 343] on div "Dom_F ( He/They ) irisanne ( She/Herself ) Leanna85 Rob78_NJ mrsperozek43 This …" at bounding box center [397, 186] width 795 height 319
click at [447, 313] on video-player-container "Dom_F ( He/They ) irisanne ( She/Herself ) Leanna85 Rob78_NJ mrsperozek43 This …" at bounding box center [306, 186] width 602 height 311
click at [661, 330] on div at bounding box center [702, 325] width 137 height 20
click at [661, 322] on textarea "Type your message" at bounding box center [695, 325] width 106 height 9
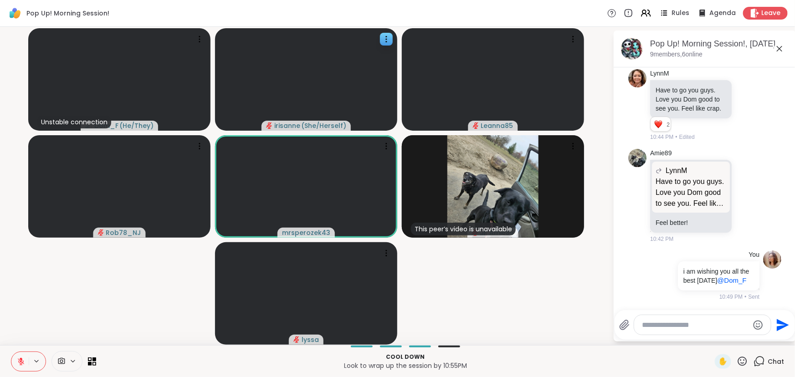
click at [661, 322] on textarea "Type your message" at bounding box center [695, 325] width 106 height 9
type textarea "***"
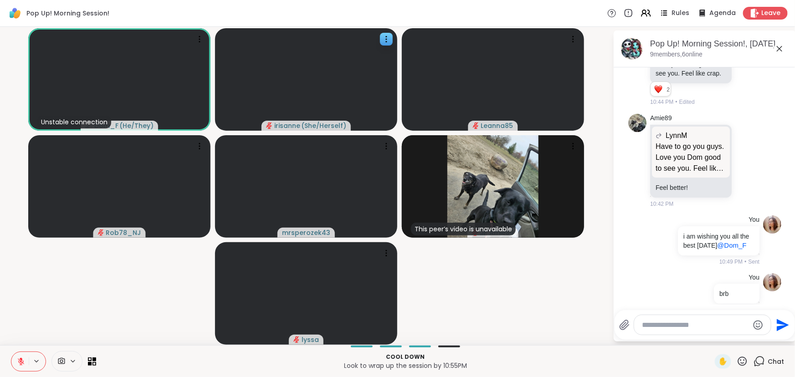
scroll to position [398, 0]
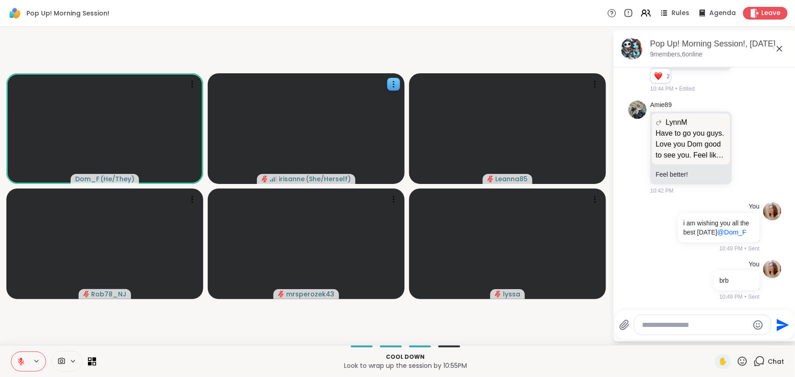
click at [53, 327] on video-player-container "Dom_F ( He/They ) irisanne ( She/Herself ) Leanna85 Rob78_NJ mrsperozek43 lyssa" at bounding box center [306, 186] width 602 height 311
click at [16, 361] on button at bounding box center [19, 361] width 17 height 19
click at [17, 361] on icon at bounding box center [21, 362] width 8 height 8
click at [17, 362] on icon at bounding box center [21, 362] width 8 height 8
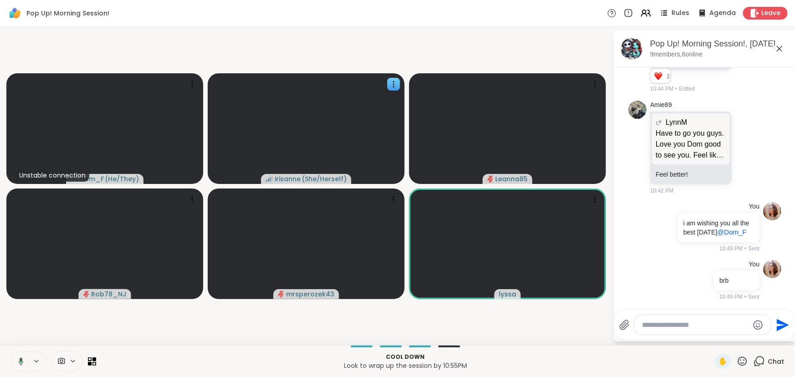
click at [20, 361] on icon at bounding box center [21, 362] width 3 height 2
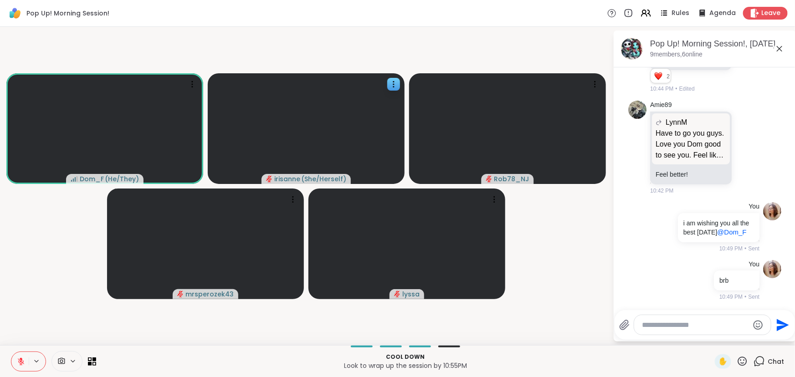
click at [279, 347] on div at bounding box center [406, 347] width 608 height 2
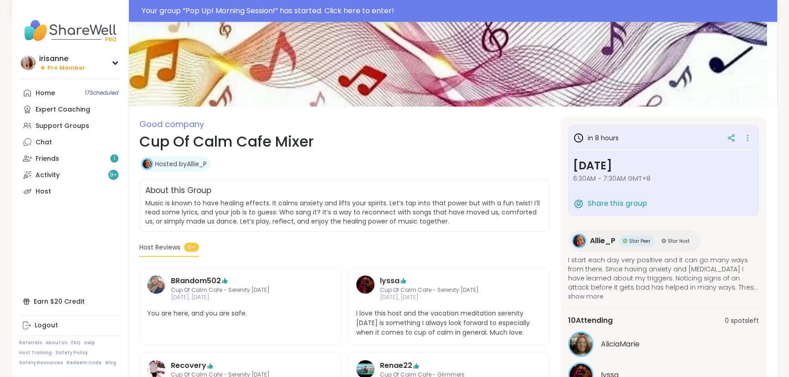
scroll to position [31, 0]
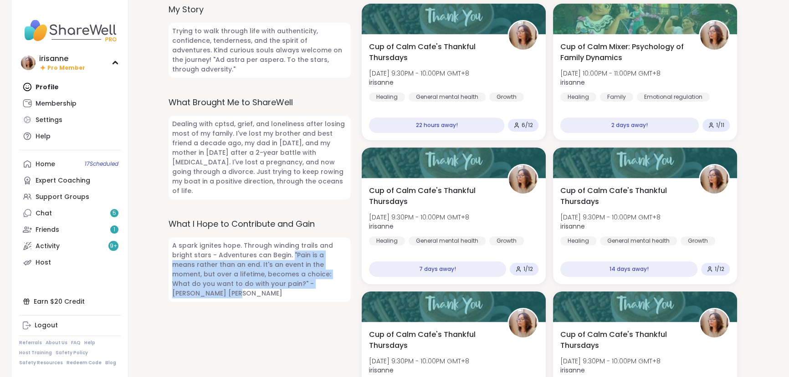
drag, startPoint x: 314, startPoint y: 263, endPoint x: 290, endPoint y: 238, distance: 34.8
click at [290, 238] on span "A spark ignites hope. Through winding trails and bright stars - Adventures can …" at bounding box center [260, 269] width 182 height 65
copy span ""Pain is a means rather than an end. It's an event in the moment, but over a li…"
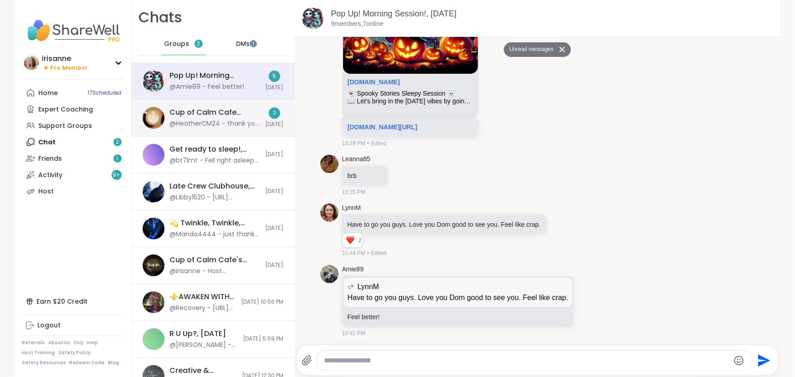
click at [170, 119] on div "@HeatherCM24 - thank you for coming!" at bounding box center [215, 123] width 90 height 9
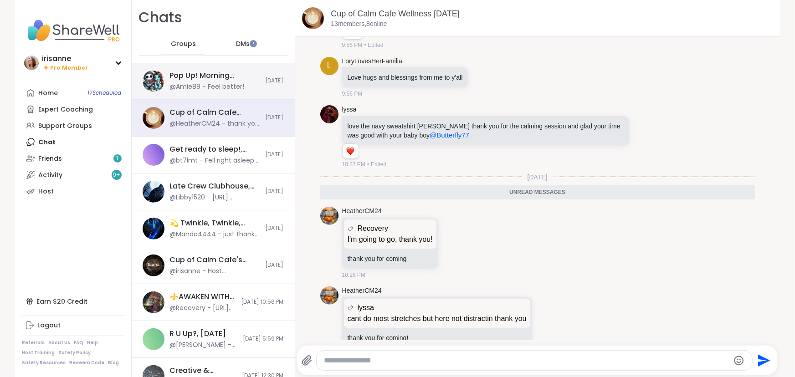
click at [193, 88] on div "@Amie89 - Feel better!" at bounding box center [207, 86] width 75 height 9
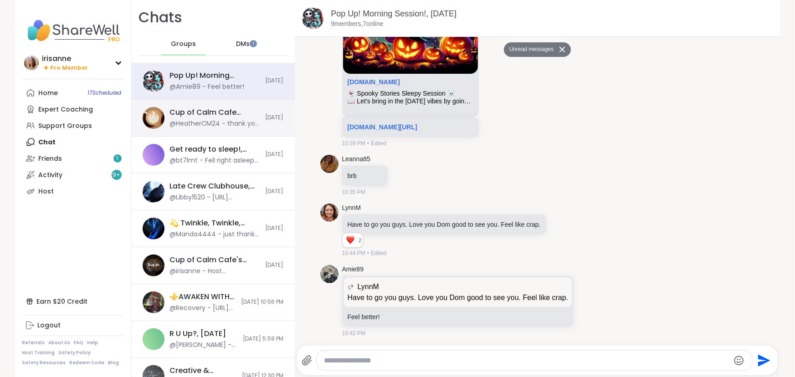
scroll to position [150, 0]
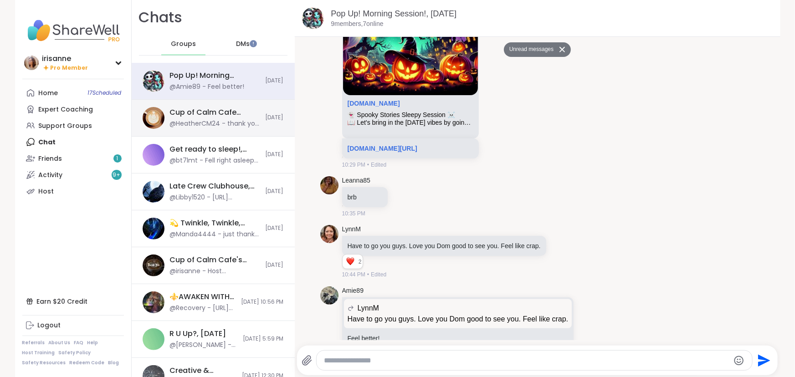
click at [187, 121] on div "@HeatherCM24 - thank you for coming!" at bounding box center [215, 123] width 90 height 9
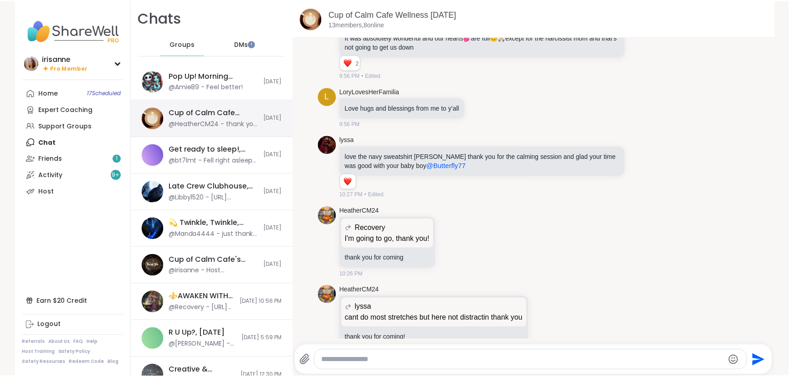
scroll to position [0, 0]
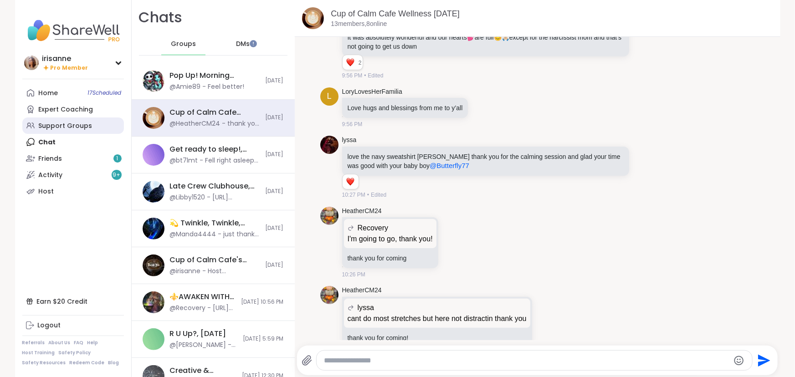
click at [82, 127] on div "Support Groups" at bounding box center [66, 126] width 54 height 9
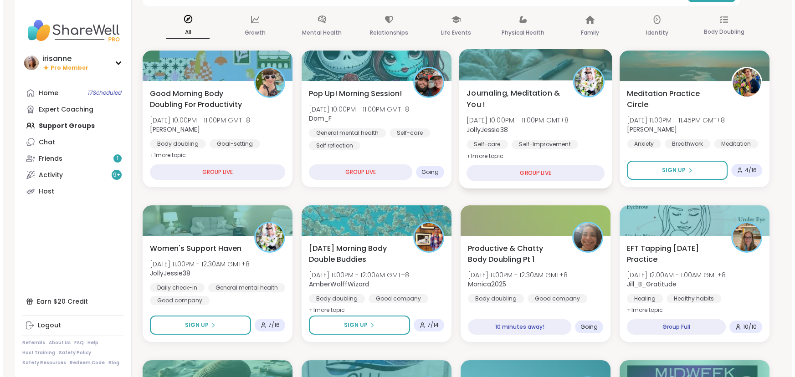
scroll to position [82, 0]
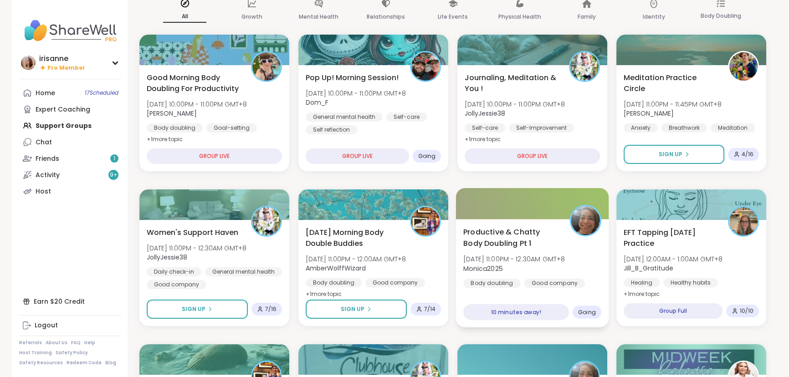
click at [536, 234] on span "Productive & Chatty Body Doubling Pt 1" at bounding box center [511, 237] width 96 height 22
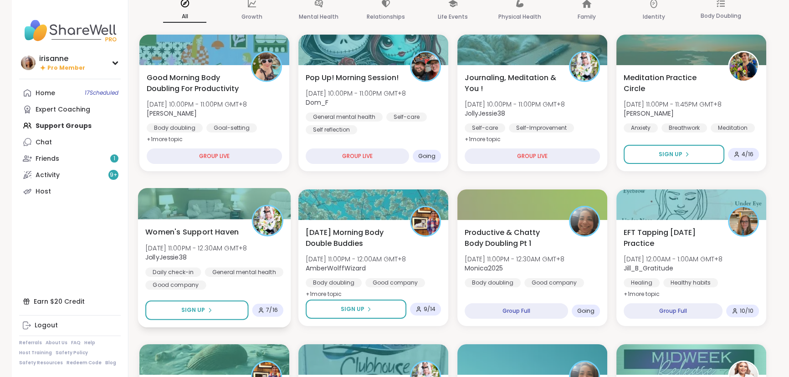
click at [187, 274] on div "Daily check-in" at bounding box center [173, 271] width 56 height 9
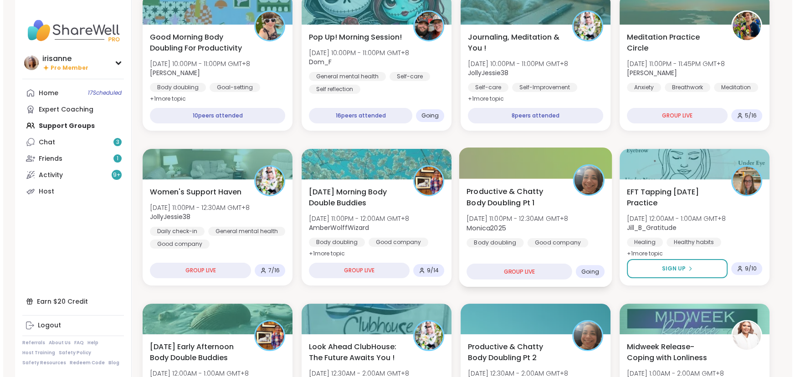
scroll to position [124, 0]
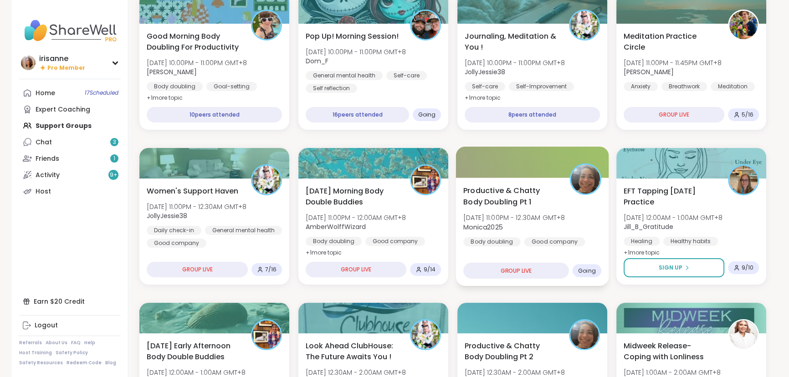
click at [526, 195] on span "Productive & Chatty Body Doubling Pt 1" at bounding box center [511, 196] width 96 height 22
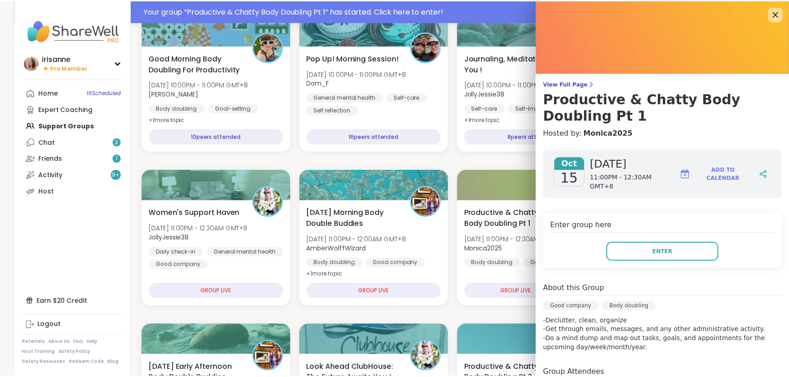
scroll to position [146, 0]
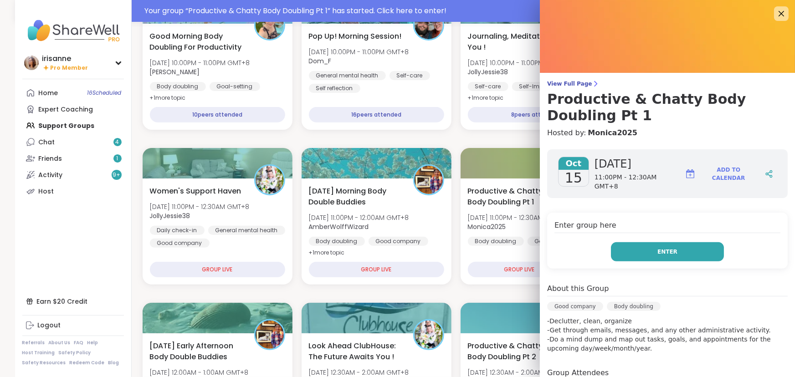
click at [703, 254] on button "Enter" at bounding box center [667, 251] width 113 height 19
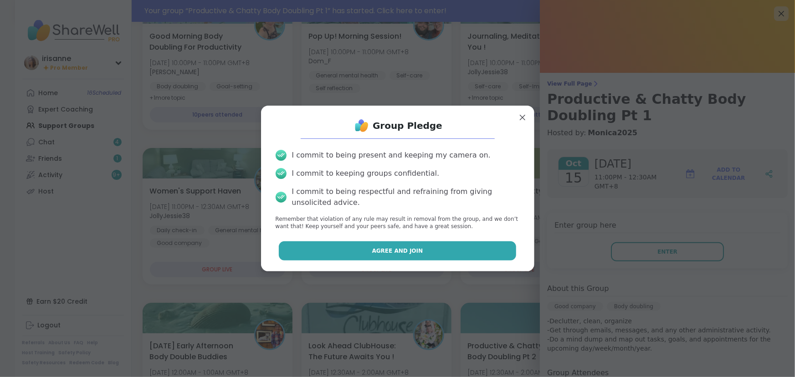
click at [468, 244] on button "Agree and Join" at bounding box center [397, 251] width 237 height 19
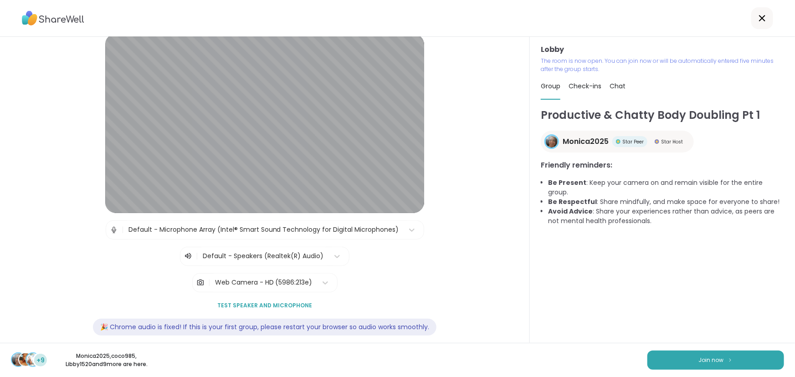
scroll to position [21, 0]
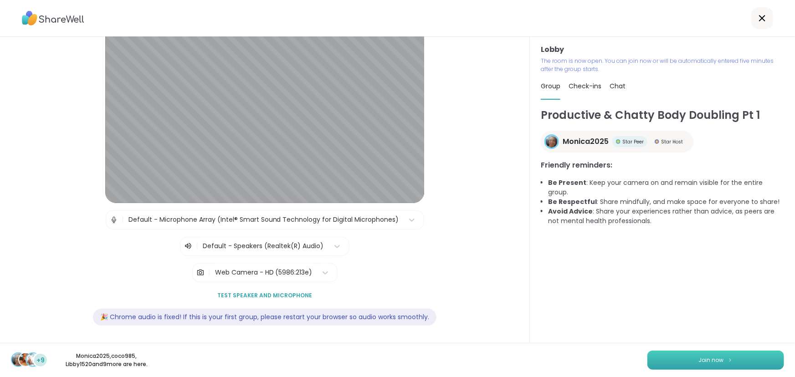
click at [675, 367] on button "Join now" at bounding box center [716, 360] width 137 height 19
click at [33, 287] on div "Lobby | Default - Microphone Array (Intel® Smart Sound Technology for Digital M…" at bounding box center [264, 180] width 477 height 313
click at [33, 288] on div "Lobby | Default - Microphone Array (Intel® Smart Sound Technology for Digital M…" at bounding box center [264, 180] width 477 height 313
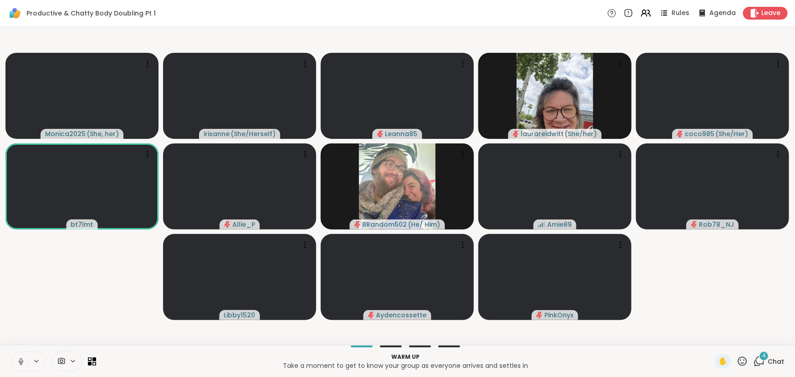
click at [17, 360] on icon at bounding box center [21, 362] width 8 height 8
click at [757, 365] on icon at bounding box center [759, 361] width 11 height 11
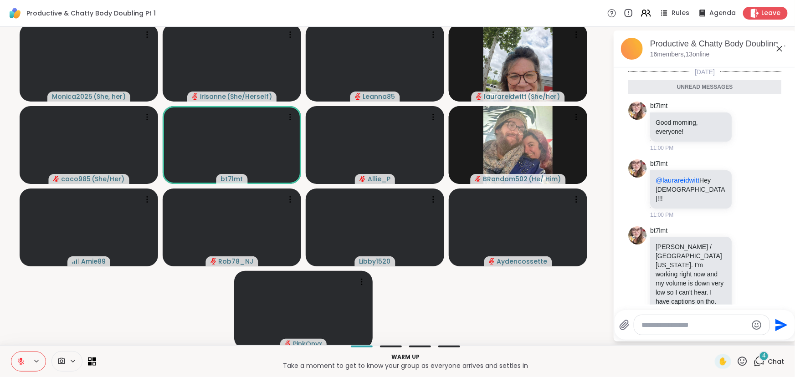
scroll to position [68, 0]
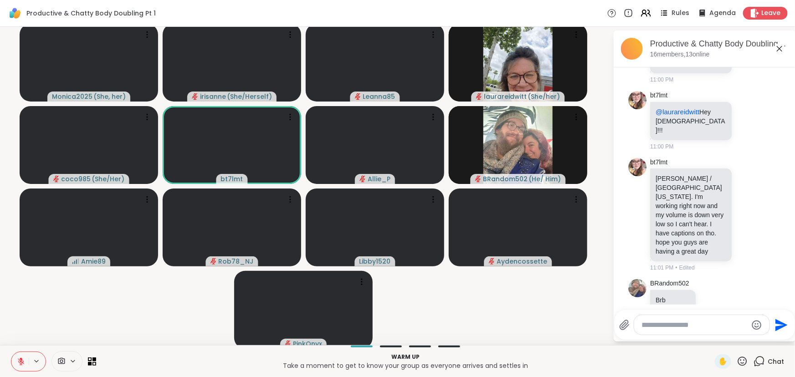
click at [681, 329] on textarea "Type your message" at bounding box center [695, 325] width 106 height 9
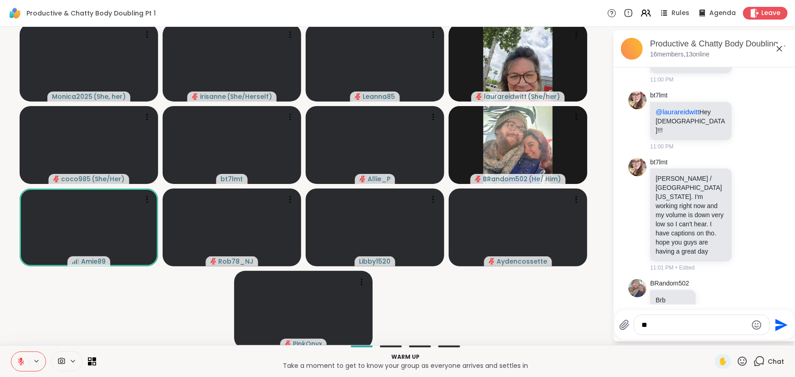
type textarea "***"
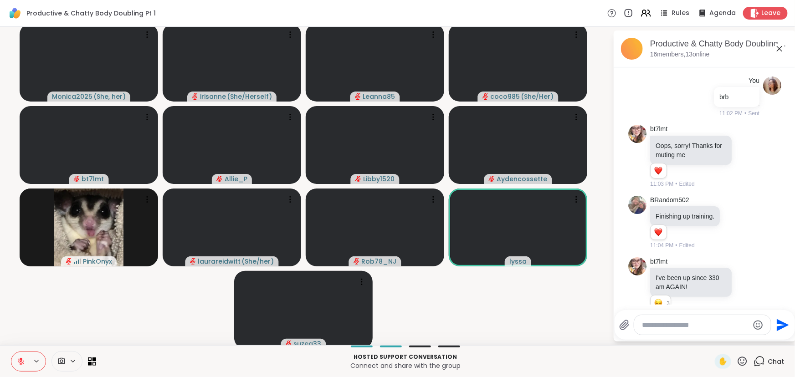
scroll to position [424, 0]
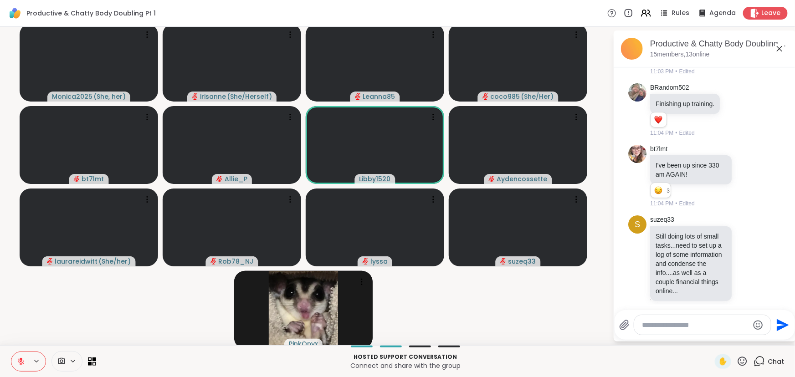
click at [469, 291] on video-player-container "Monica2025 ( She, her ) [PERSON_NAME] ( She/Herself ) Leanna85 coco985 ( She/He…" at bounding box center [306, 186] width 602 height 311
click at [776, 47] on icon at bounding box center [779, 48] width 11 height 11
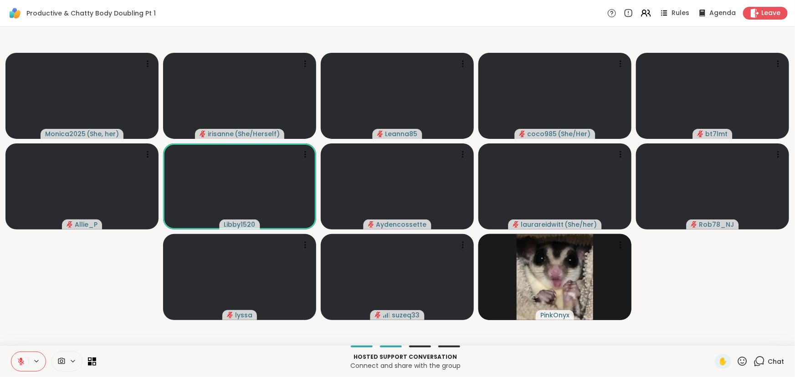
click at [756, 360] on icon at bounding box center [759, 361] width 11 height 11
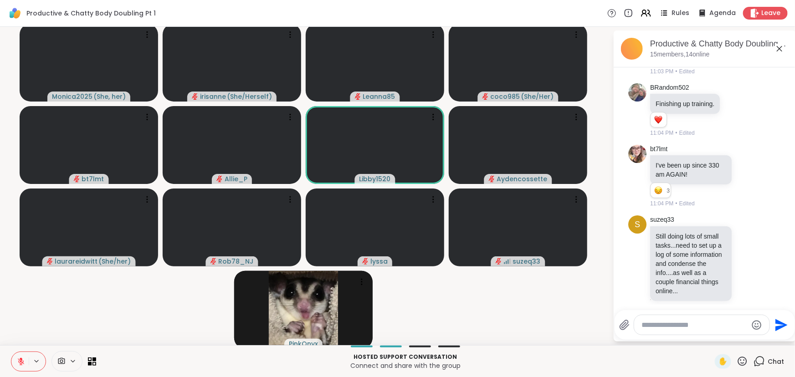
click at [717, 329] on textarea "Type your message" at bounding box center [695, 325] width 106 height 9
click at [706, 321] on textarea "Type your message" at bounding box center [695, 325] width 106 height 9
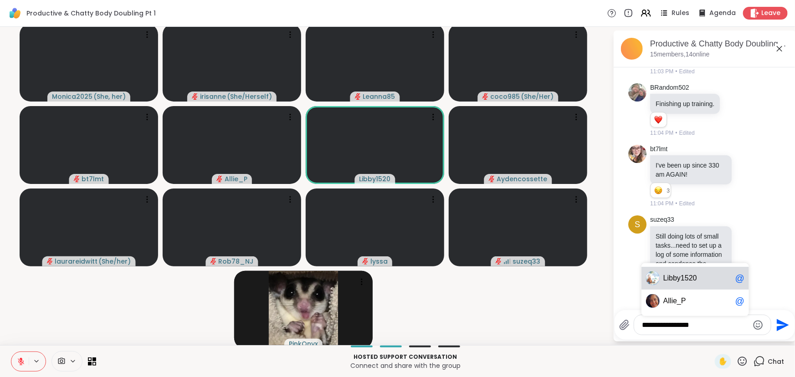
click at [703, 276] on span "Li bby1520" at bounding box center [697, 278] width 68 height 9
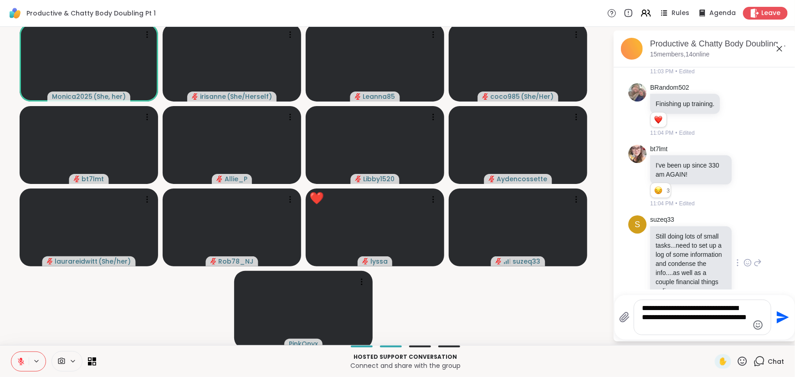
type textarea "**********"
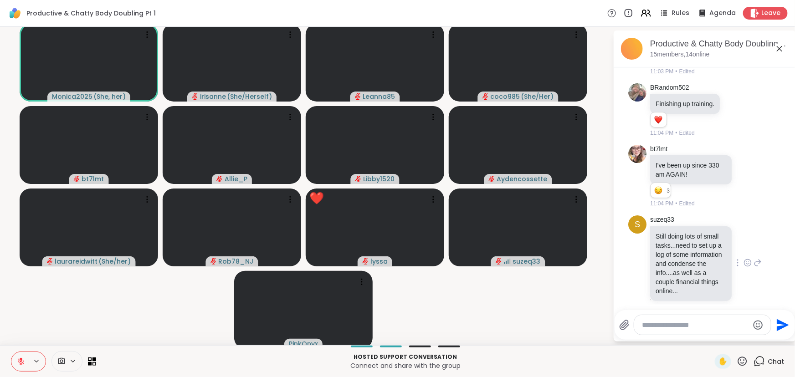
scroll to position [509, 0]
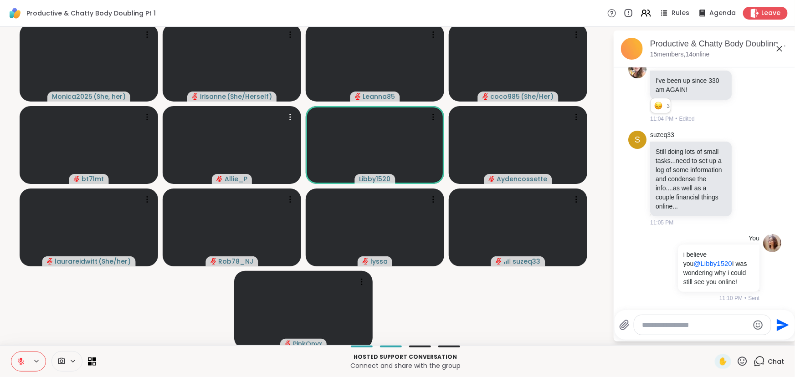
click at [117, 296] on video-player-container "Monica2025 ( She, her ) [PERSON_NAME] ( She/Herself ) Leanna85 coco985 ( She/He…" at bounding box center [306, 186] width 602 height 311
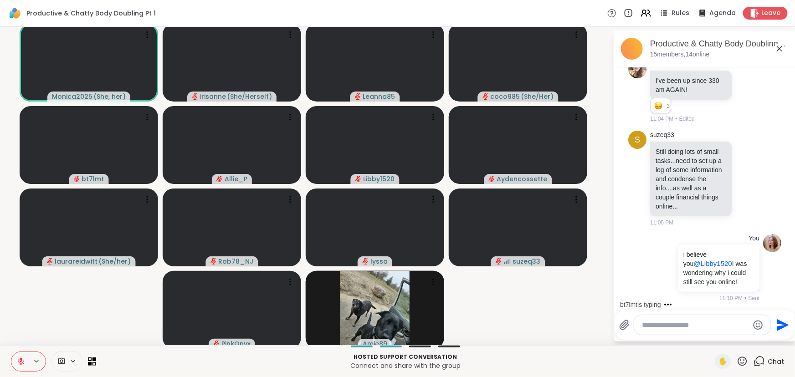
click at [21, 360] on icon at bounding box center [21, 360] width 3 height 4
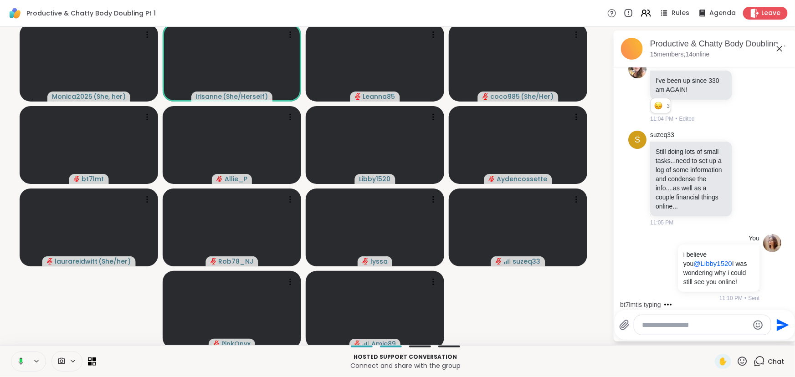
click at [21, 364] on icon at bounding box center [21, 362] width 5 height 8
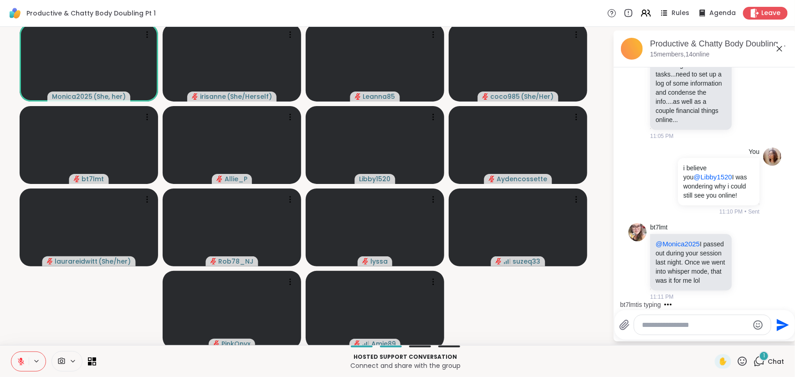
click at [57, 307] on video-player-container "Monica2025 ( She, her ) [PERSON_NAME] ( She/Herself ) Leanna85 coco985 ( She/He…" at bounding box center [306, 186] width 602 height 311
click at [39, 315] on video-player-container "Monica2025 ( She, her ) [PERSON_NAME] ( She/Herself ) Leanna85 coco985 ( She/He…" at bounding box center [306, 186] width 602 height 311
click at [107, 328] on video-player-container "Monica2025 ( She, her ) [PERSON_NAME] ( She/Herself ) Leanna85 coco985 ( She/He…" at bounding box center [306, 186] width 602 height 311
click at [493, 308] on video-player-container "Monica2025 ( She, her ) [PERSON_NAME] ( She/Herself ) Leanna85 coco985 ( She/He…" at bounding box center [306, 186] width 602 height 311
click at [502, 289] on video-player-container "Monica2025 ( She, her ) [PERSON_NAME] ( She/Herself ) Leanna85 coco985 ( She/He…" at bounding box center [306, 186] width 602 height 311
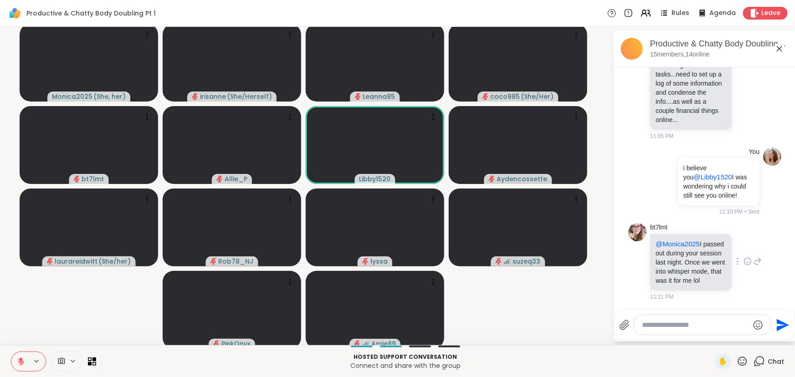
click at [744, 257] on icon at bounding box center [748, 261] width 8 height 9
click at [724, 245] on div "Select Reaction: Thumbs up" at bounding box center [728, 247] width 8 height 8
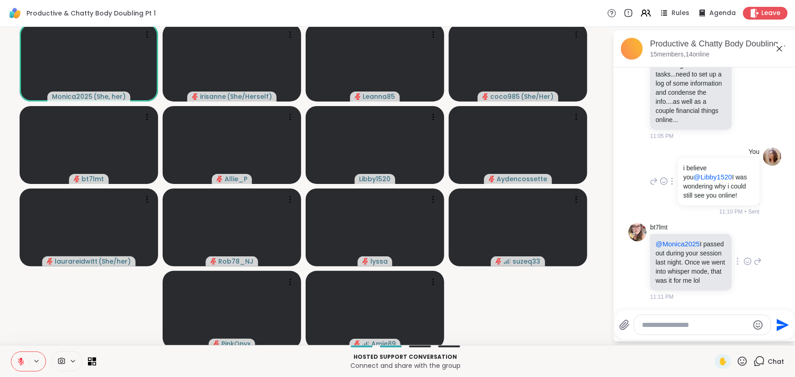
scroll to position [615, 0]
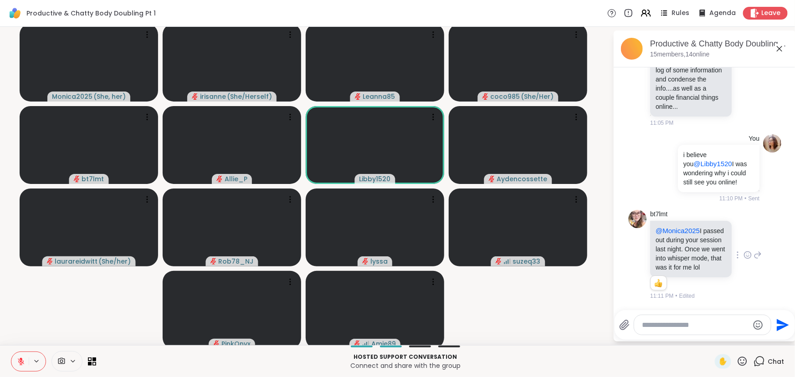
click at [776, 48] on icon at bounding box center [779, 48] width 11 height 11
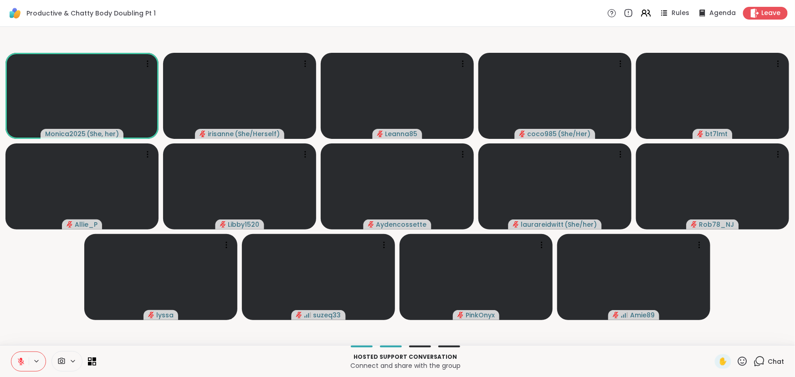
click at [53, 298] on video-player-container "Monica2025 ( She, her ) [PERSON_NAME] ( She/Herself ) Leanna85 coco985 ( She/He…" at bounding box center [397, 186] width 784 height 311
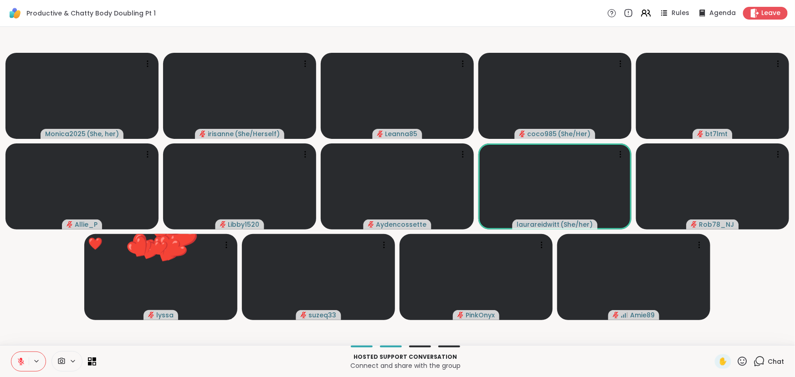
click at [738, 360] on icon at bounding box center [742, 361] width 11 height 11
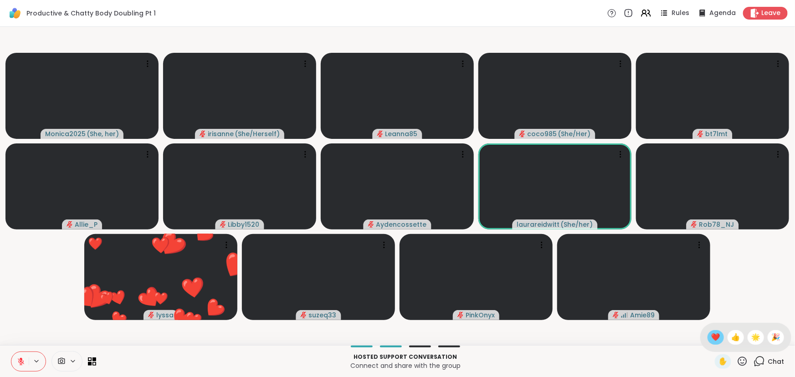
click at [711, 339] on span "❤️" at bounding box center [715, 337] width 9 height 11
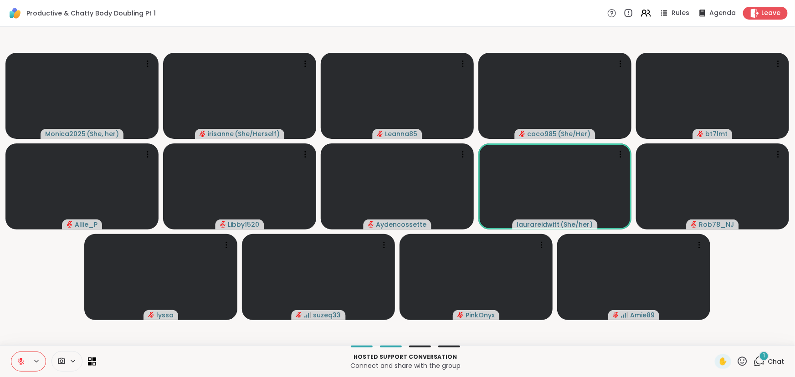
click at [738, 360] on icon at bounding box center [742, 361] width 9 height 9
click at [748, 344] on div "🌟" at bounding box center [756, 337] width 16 height 15
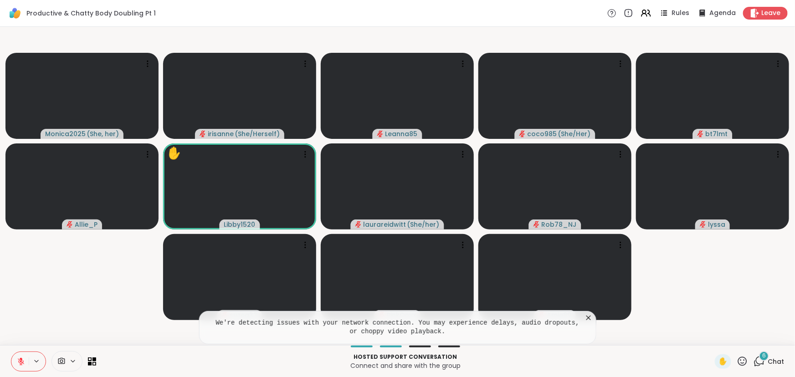
click at [754, 360] on icon at bounding box center [759, 361] width 11 height 11
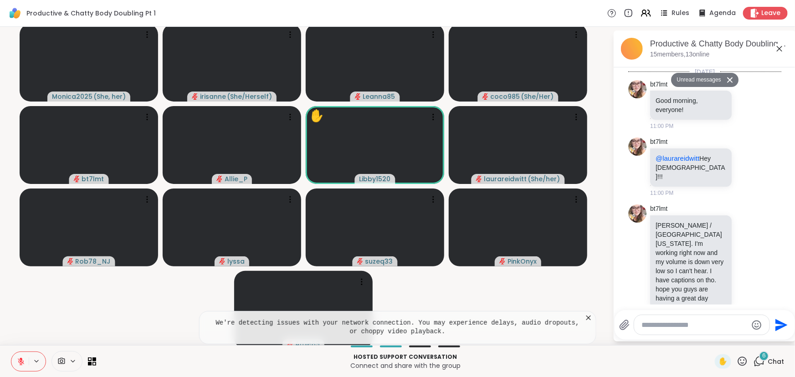
scroll to position [1100, 0]
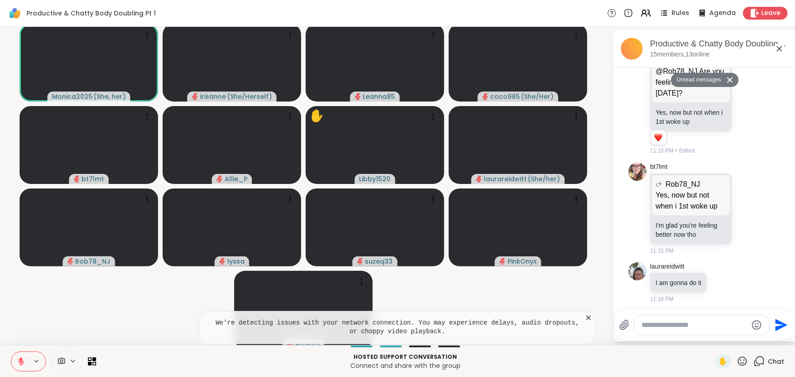
click at [693, 324] on textarea "Type your message" at bounding box center [695, 325] width 106 height 9
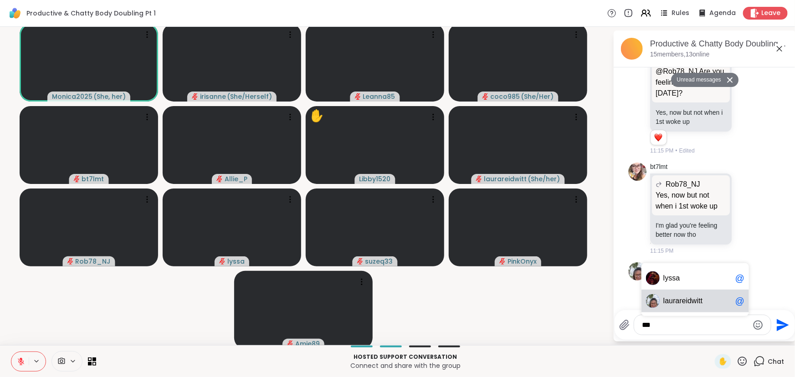
click at [693, 306] on div "la urareidwitt @" at bounding box center [696, 301] width 108 height 23
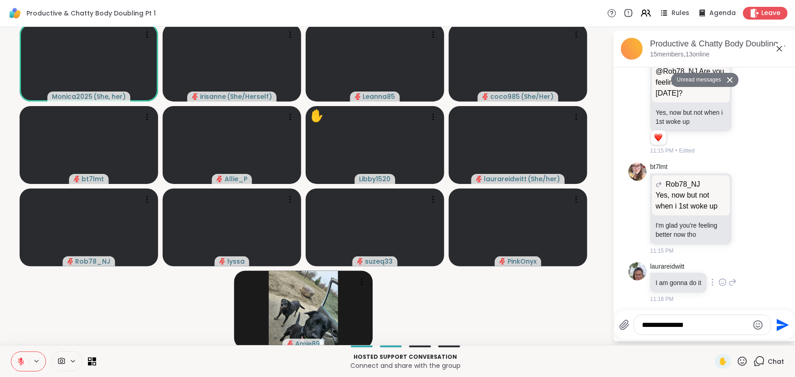
click at [719, 280] on icon at bounding box center [723, 282] width 8 height 9
click at [720, 265] on div "Select Reaction: Heart" at bounding box center [723, 268] width 8 height 8
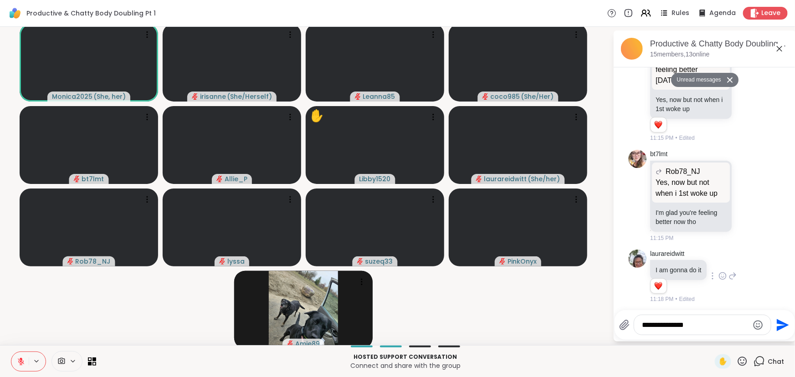
click at [702, 330] on div "**********" at bounding box center [702, 325] width 137 height 20
click at [702, 329] on textarea "**********" at bounding box center [695, 325] width 106 height 9
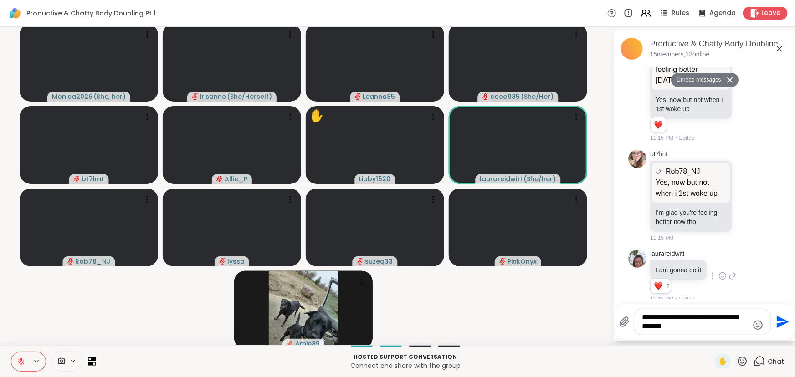
type textarea "**********"
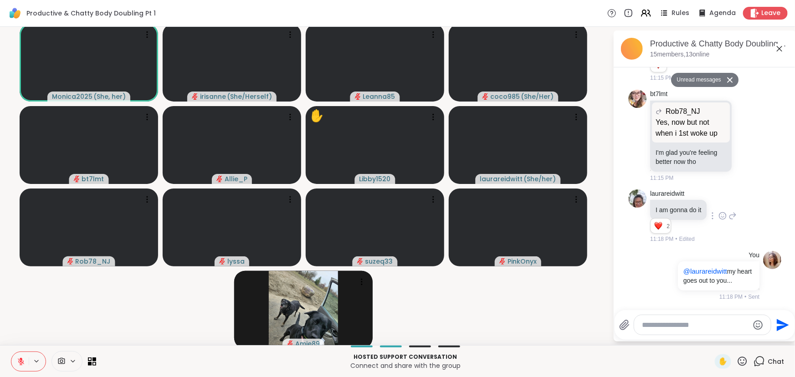
scroll to position [1157, 0]
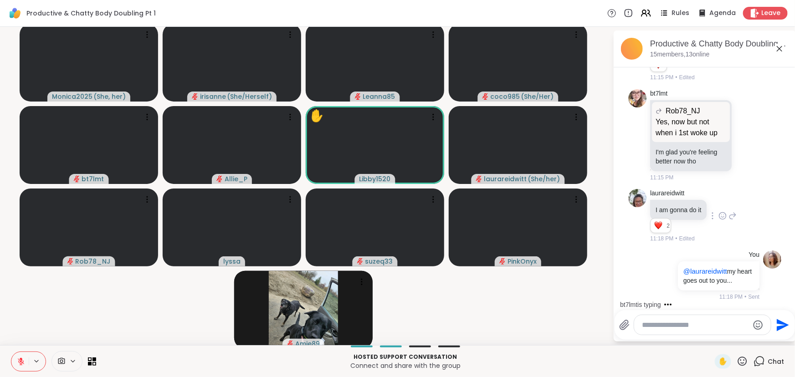
click at [515, 287] on video-player-container "Monica2025 ( She, her ) [PERSON_NAME] ( She/Herself ) Leanna85 coco985 ( She/He…" at bounding box center [306, 186] width 602 height 311
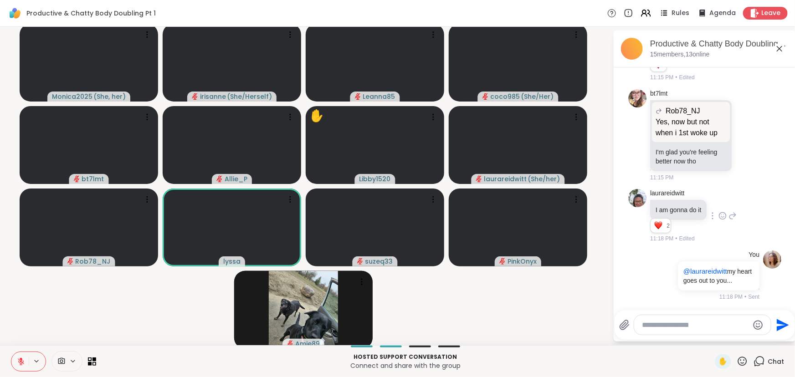
click at [478, 277] on video-player-container "Monica2025 ( She, her ) [PERSON_NAME] ( She/Herself ) Leanna85 coco985 ( She/He…" at bounding box center [306, 186] width 602 height 311
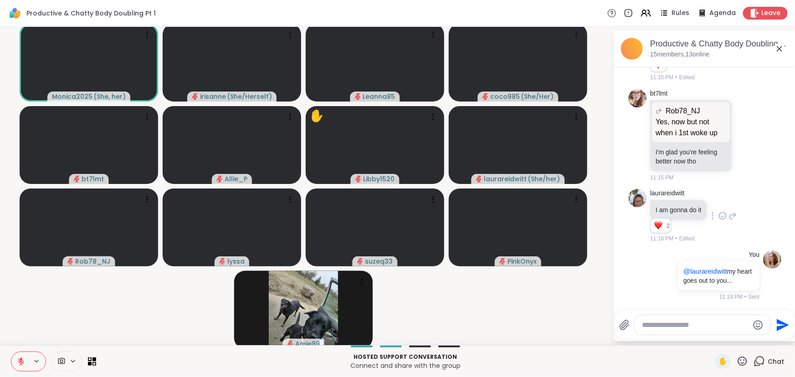
drag, startPoint x: 468, startPoint y: 327, endPoint x: 468, endPoint y: 333, distance: 5.9
click at [468, 333] on video-player-container "Monica2025 ( She, her ) [PERSON_NAME] ( She/Herself ) Leanna85 coco985 ( She/He…" at bounding box center [306, 186] width 602 height 311
click at [457, 334] on video-player-container "Monica2025 ( She, her ) [PERSON_NAME] ( She/Herself ) Leanna85 coco985 ( She/He…" at bounding box center [306, 186] width 602 height 311
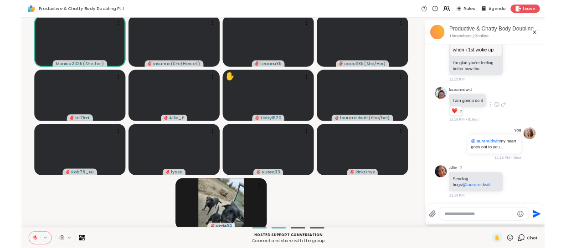
scroll to position [1215, 0]
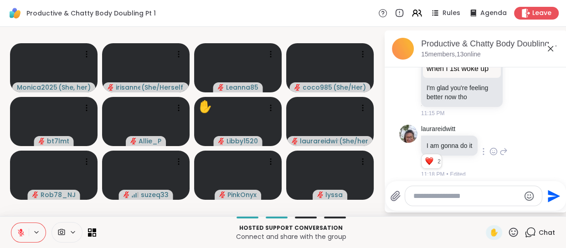
click at [551, 48] on icon at bounding box center [550, 48] width 5 height 5
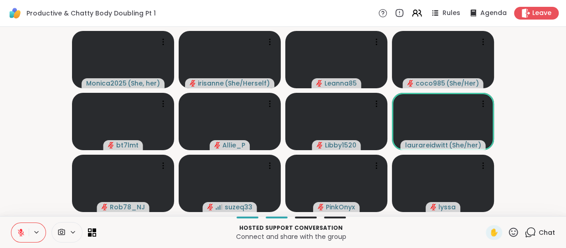
click at [508, 230] on icon at bounding box center [513, 232] width 11 height 11
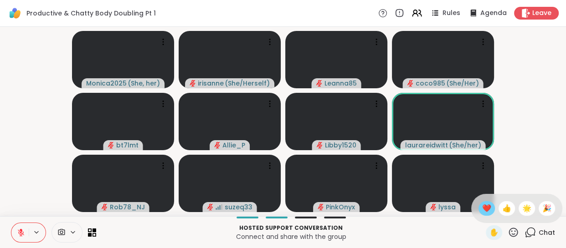
click at [482, 211] on span "❤️" at bounding box center [486, 208] width 9 height 11
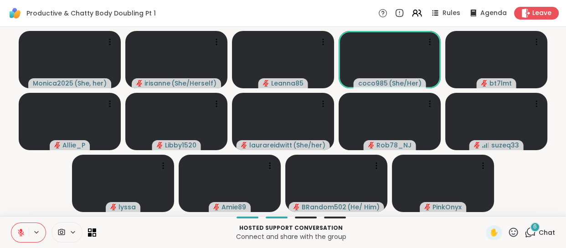
drag, startPoint x: 524, startPoint y: 179, endPoint x: 523, endPoint y: 204, distance: 25.6
click at [524, 179] on video-player-container "Monica2025 ( She, her ) irisanne ( She/Herself ) Leanna85 coco985 ( She/Her ) b…" at bounding box center [282, 122] width 555 height 182
click at [527, 228] on icon at bounding box center [531, 232] width 9 height 8
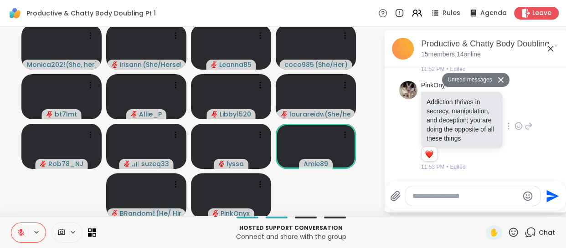
scroll to position [2069, 0]
click at [514, 124] on icon at bounding box center [518, 126] width 8 height 9
click at [514, 109] on div "Select Reaction: Heart" at bounding box center [518, 112] width 8 height 8
click at [524, 154] on div "PinkOnyx Addiction thrives in secrecy, manipulation, and deception; you are doi…" at bounding box center [475, 126] width 153 height 98
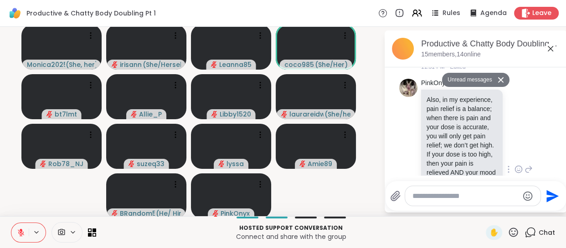
scroll to position [1861, 0]
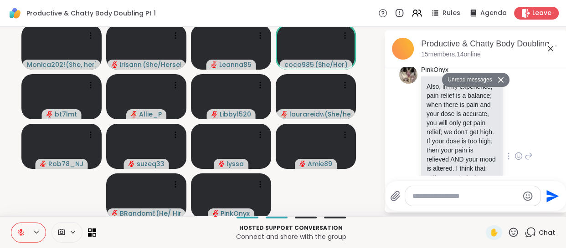
click at [519, 141] on div "PinkOnyx Also, in my experience, pain relief is a balance; when there is pain a…" at bounding box center [475, 156] width 153 height 189
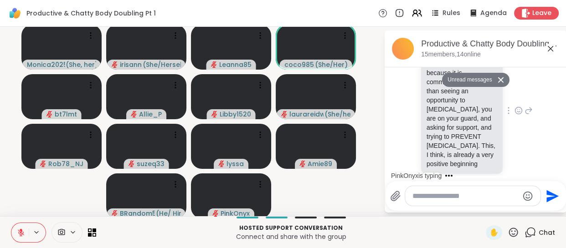
scroll to position [1613, 0]
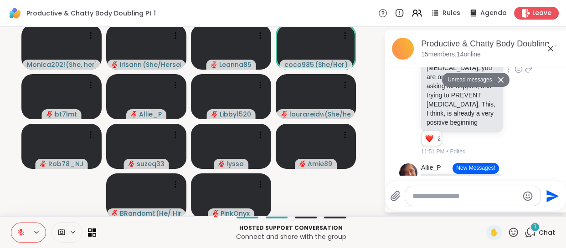
click at [514, 74] on icon at bounding box center [518, 69] width 8 height 9
click at [514, 59] on div "Select Reaction: Heart" at bounding box center [518, 55] width 8 height 8
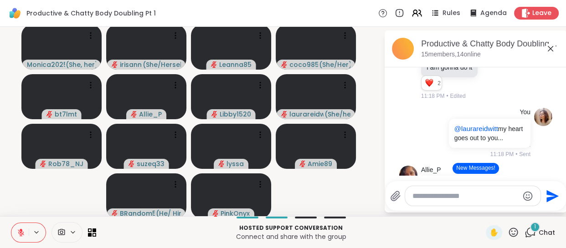
scroll to position [1281, 0]
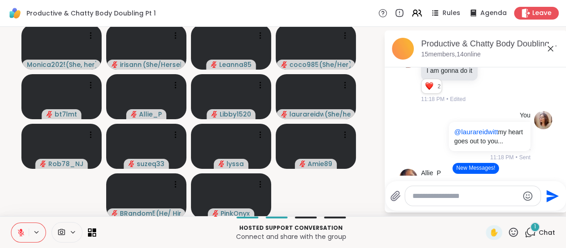
click at [545, 47] on icon at bounding box center [550, 48] width 11 height 11
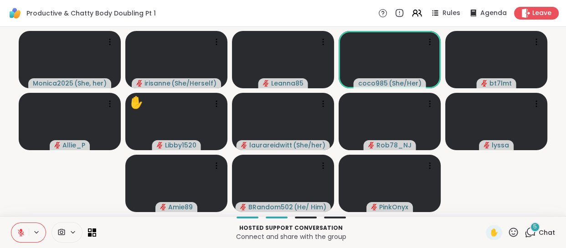
drag, startPoint x: 489, startPoint y: 182, endPoint x: 493, endPoint y: 177, distance: 6.2
click at [489, 182] on video-player-container "Monica2025 ( She, her ) [PERSON_NAME] ( She/Herself ) Leanna85 coco985 ( She/He…" at bounding box center [282, 122] width 555 height 182
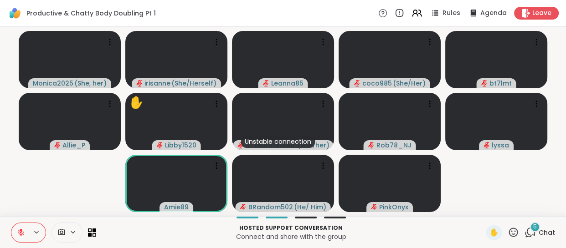
click at [532, 232] on div "5 Chat" at bounding box center [539, 233] width 31 height 15
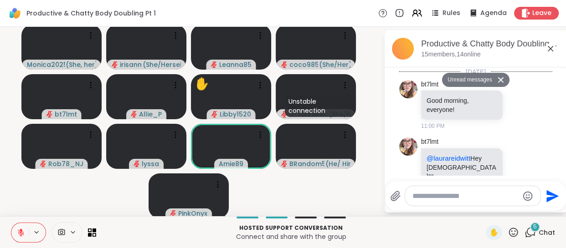
scroll to position [2509, 0]
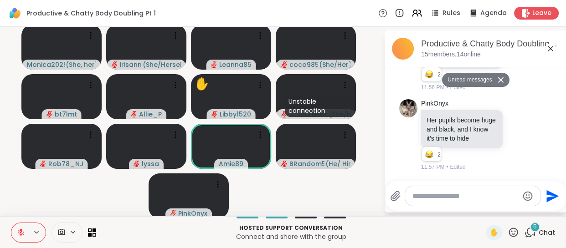
click at [483, 199] on textarea "Type your message" at bounding box center [465, 196] width 106 height 9
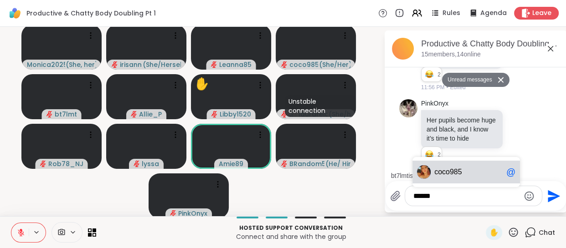
click at [480, 171] on span "coco985" at bounding box center [468, 172] width 68 height 9
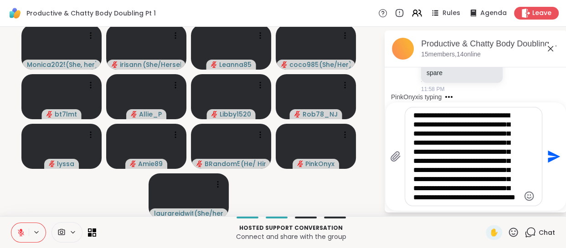
scroll to position [18, 0]
type textarea "**********"
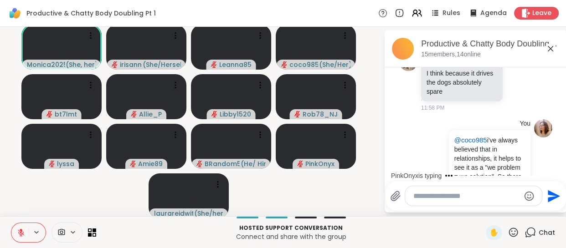
scroll to position [3039, 0]
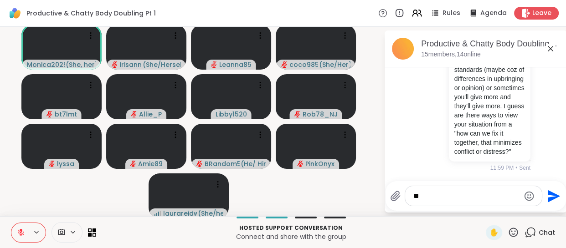
type textarea "*"
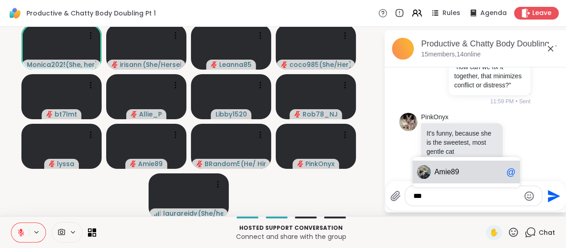
scroll to position [3105, 0]
click at [480, 171] on span "Am ie89" at bounding box center [468, 172] width 68 height 9
type textarea "*******"
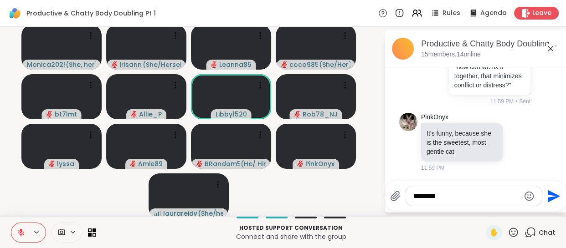
click at [545, 195] on icon "Send" at bounding box center [552, 196] width 15 height 15
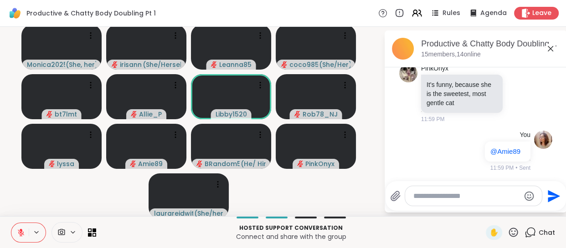
click at [542, 186] on button "Send" at bounding box center [552, 196] width 21 height 21
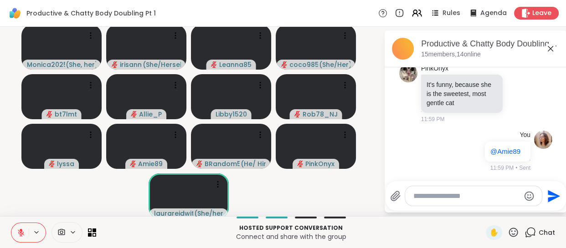
click at [458, 200] on textarea "Type your message" at bounding box center [466, 196] width 106 height 9
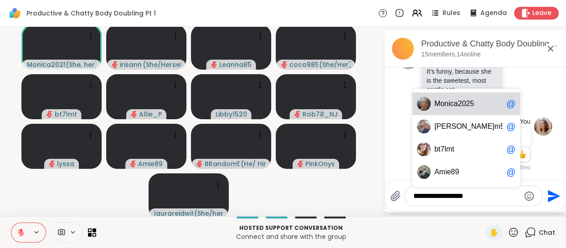
scroll to position [3180, 0]
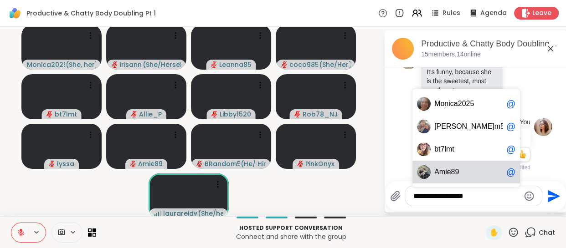
click at [475, 199] on textarea "**********" at bounding box center [466, 196] width 106 height 9
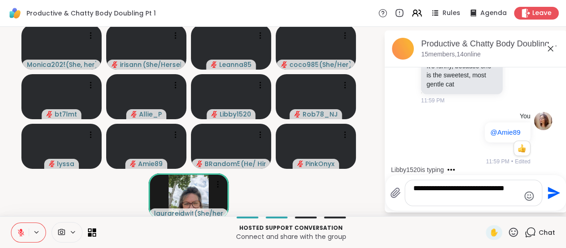
scroll to position [3193, 0]
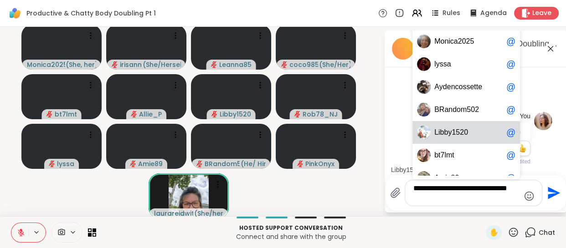
click at [456, 130] on span "5" at bounding box center [458, 132] width 4 height 9
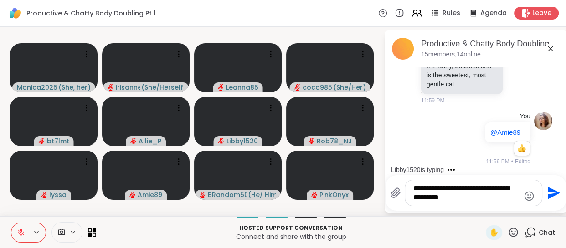
drag, startPoint x: 436, startPoint y: 196, endPoint x: 417, endPoint y: 198, distance: 18.3
click at [417, 198] on textarea "**********" at bounding box center [466, 193] width 106 height 18
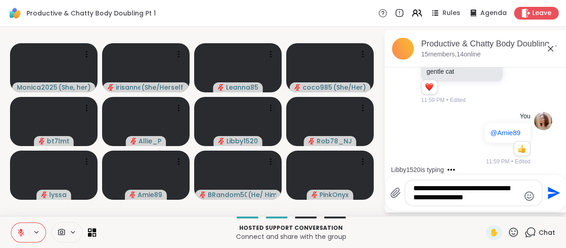
type textarea "**********"
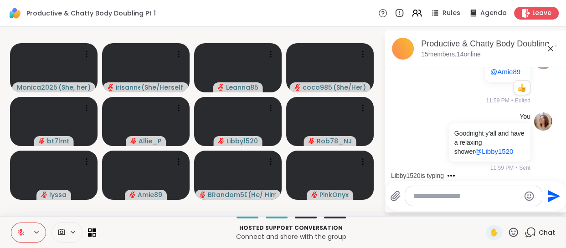
scroll to position [3272, 0]
drag, startPoint x: 551, startPoint y: 47, endPoint x: 542, endPoint y: 54, distance: 11.3
click at [550, 46] on icon at bounding box center [550, 48] width 11 height 11
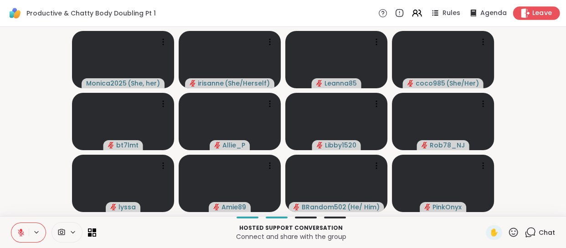
click at [532, 9] on span "Leave" at bounding box center [542, 14] width 20 height 10
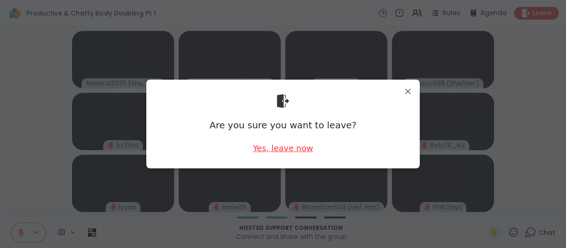
click at [294, 153] on div "Yes, leave now" at bounding box center [283, 148] width 60 height 11
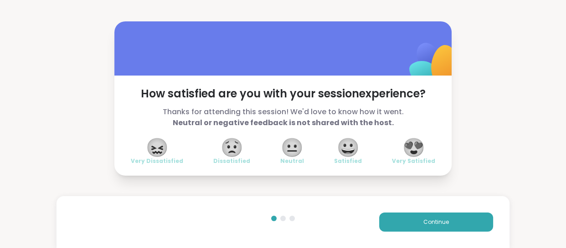
click at [423, 146] on span "😍" at bounding box center [413, 147] width 23 height 16
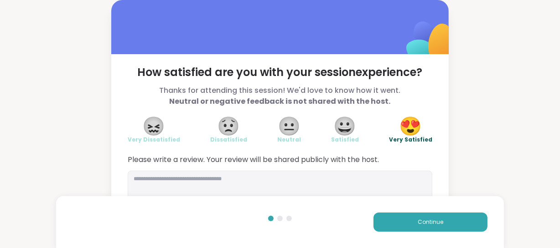
click at [414, 200] on div "Continue" at bounding box center [279, 222] width 447 height 52
click at [415, 207] on div "Continue" at bounding box center [279, 222] width 447 height 52
click at [416, 217] on button "Continue" at bounding box center [430, 222] width 114 height 19
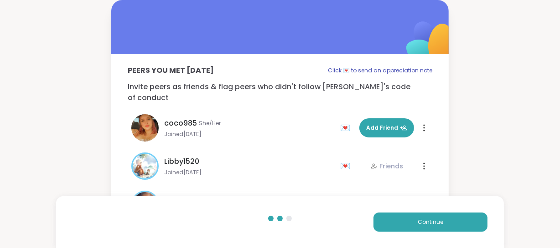
click at [414, 211] on div "Continue" at bounding box center [279, 222] width 447 height 52
click at [412, 218] on button "Continue" at bounding box center [430, 222] width 114 height 19
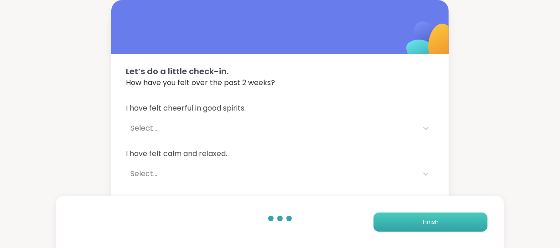
click at [429, 214] on button "Finish" at bounding box center [430, 222] width 114 height 19
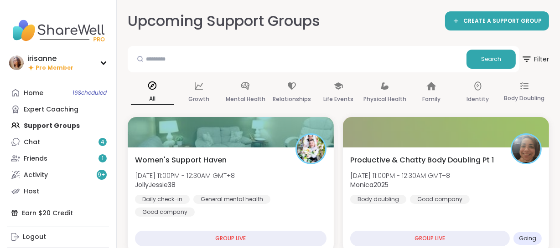
click at [54, 140] on link "Chat 4" at bounding box center [58, 142] width 102 height 16
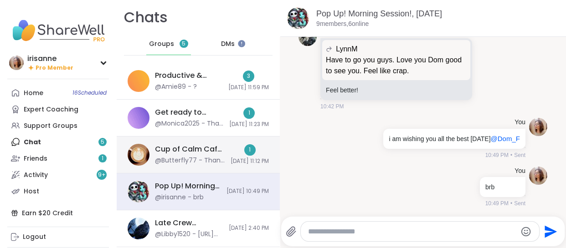
click at [211, 153] on div "Cup of Calm Cafe Wellness [DATE] @Butterfly77 - Thank you ☺️ 1 [DATE] 11:12 PM" at bounding box center [198, 155] width 163 height 37
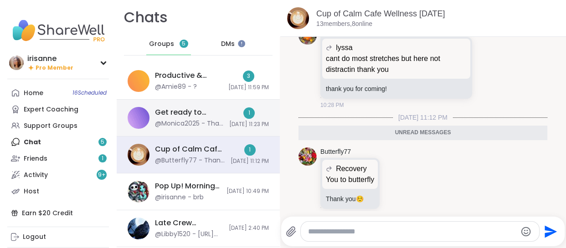
scroll to position [2162, 0]
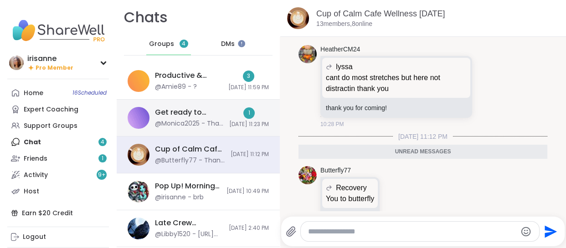
click at [243, 113] on div "1" at bounding box center [248, 113] width 11 height 11
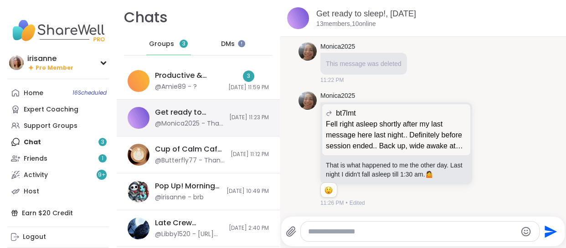
scroll to position [0, 0]
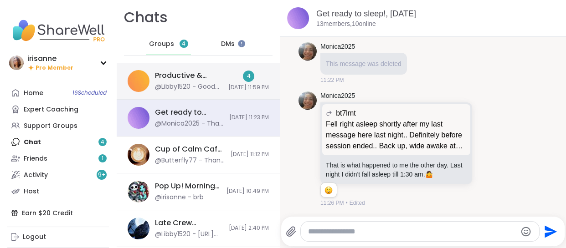
click at [228, 81] on div "4 [DATE] 11:59 PM" at bounding box center [248, 81] width 41 height 21
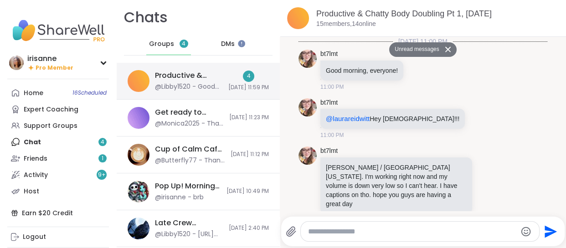
scroll to position [2679, 0]
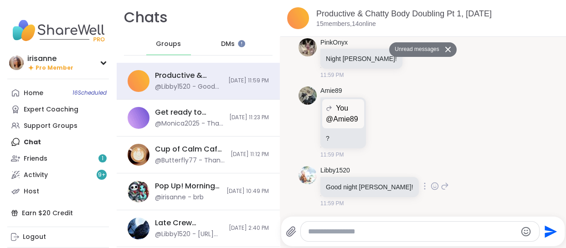
click at [431, 185] on icon at bounding box center [435, 186] width 8 height 9
click at [431, 171] on div "Select Reaction: Heart" at bounding box center [435, 172] width 8 height 8
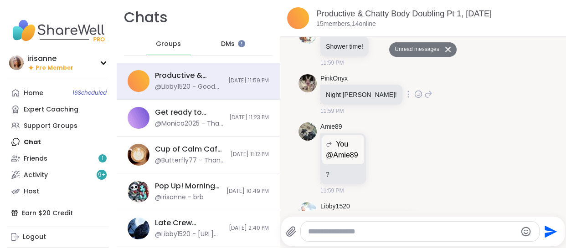
scroll to position [2615, 0]
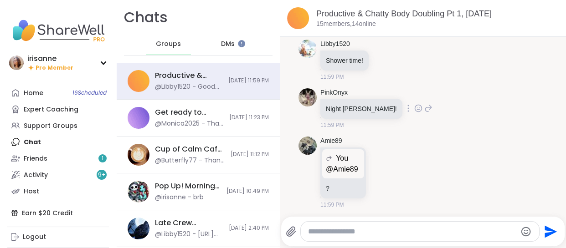
click at [417, 110] on icon at bounding box center [418, 109] width 3 height 1
click at [414, 98] on div "Select Reaction: Heart" at bounding box center [418, 94] width 8 height 8
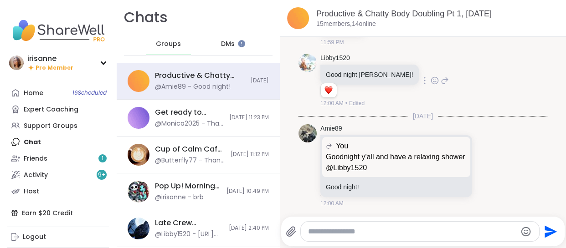
scroll to position [2783, 0]
click at [484, 164] on icon at bounding box center [488, 165] width 8 height 9
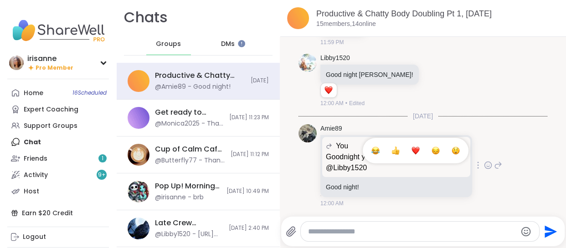
click at [406, 156] on button "Select Reaction: Heart" at bounding box center [415, 151] width 18 height 18
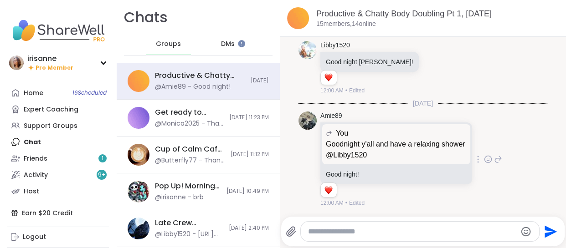
click at [507, 142] on div "Amie89 You Goodnight y'all and have a relaxing shower @Libby1520 Goodnight y'al…" at bounding box center [422, 159] width 249 height 103
